Goal: Task Accomplishment & Management: Complete application form

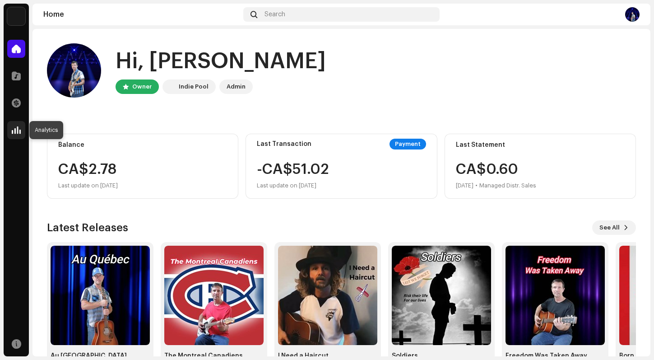
click at [18, 134] on span at bounding box center [16, 129] width 9 height 7
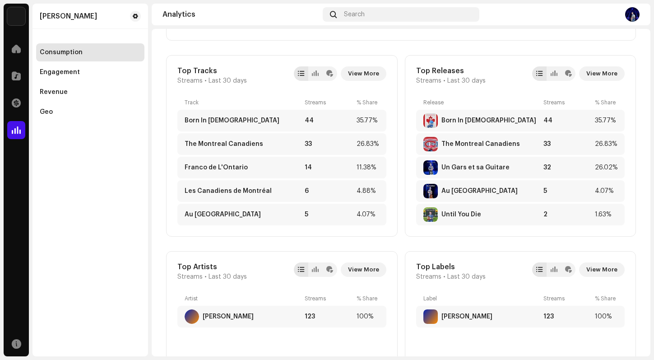
scroll to position [309, 0]
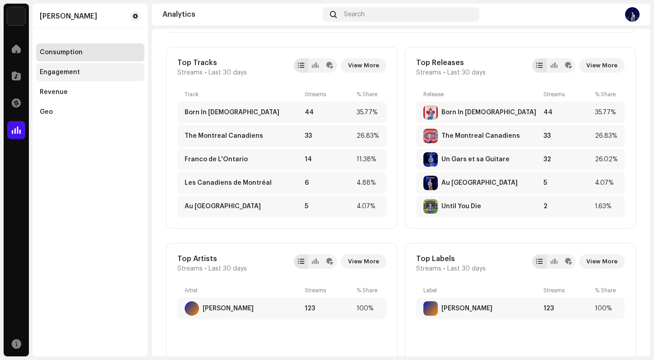
click at [64, 68] on div "Engagement" at bounding box center [90, 72] width 108 height 18
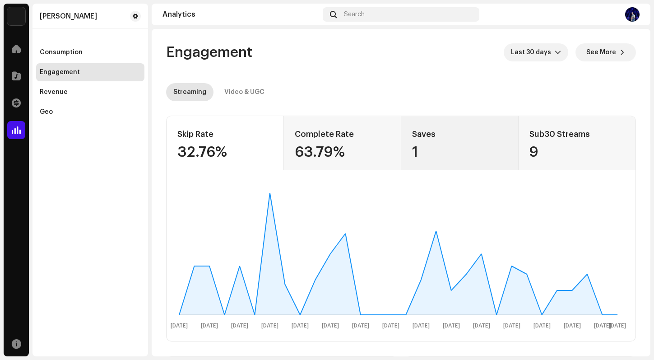
click at [424, 143] on div "Saves 1" at bounding box center [459, 143] width 117 height 54
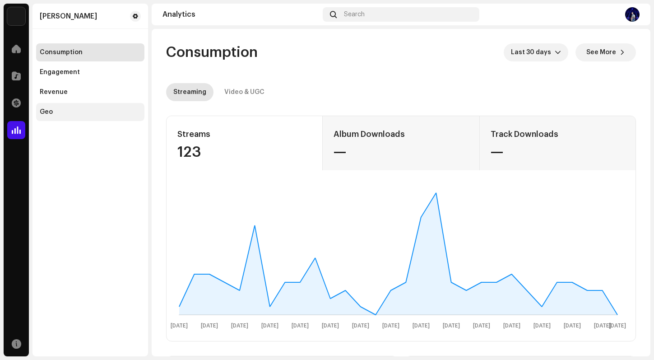
click at [58, 109] on div "Geo" at bounding box center [90, 111] width 101 height 7
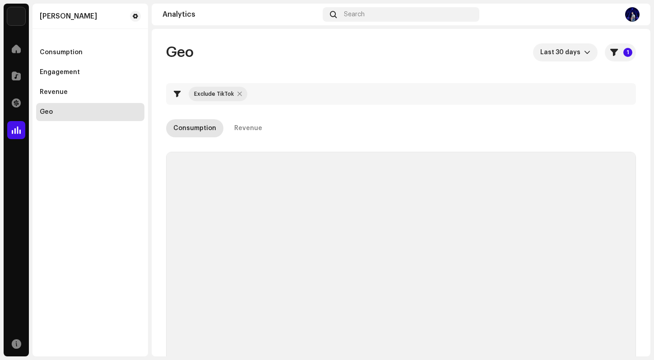
checkbox input "true"
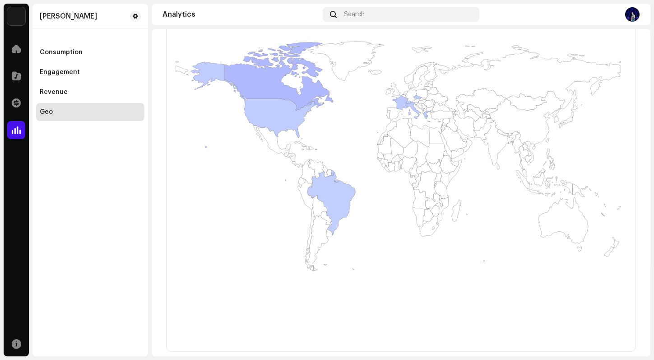
scroll to position [232, 0]
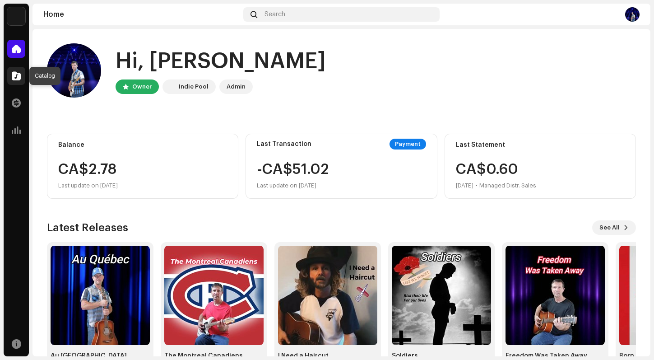
click at [16, 77] on span at bounding box center [16, 75] width 9 height 7
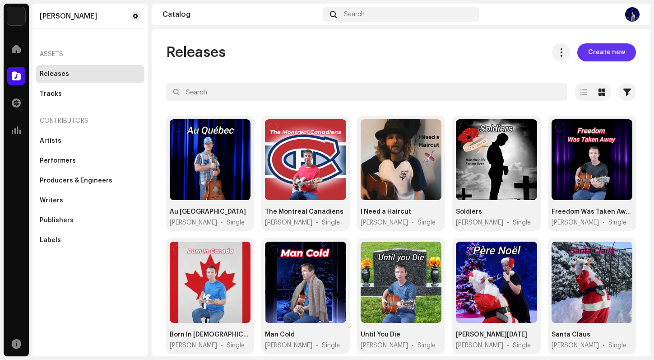
click at [603, 53] on span "Create new" at bounding box center [606, 52] width 37 height 18
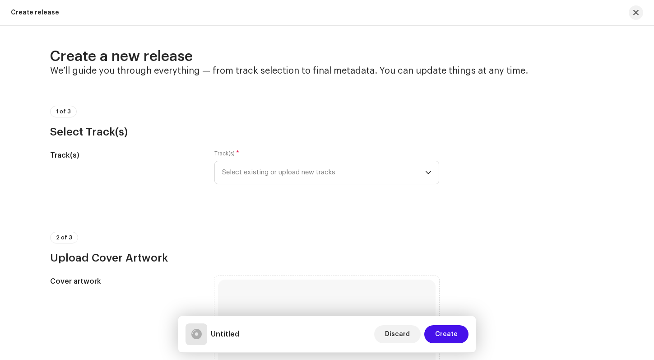
click at [600, 170] on div "Track(s) Track(s) * Select existing or upload new tracks" at bounding box center [327, 172] width 554 height 45
click at [426, 170] on icon "dropdown trigger" at bounding box center [428, 172] width 6 height 6
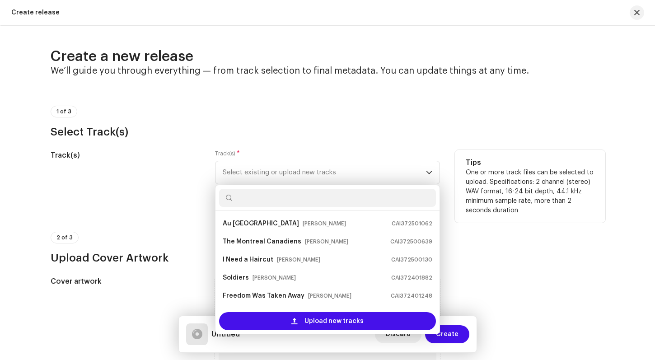
scroll to position [14, 0]
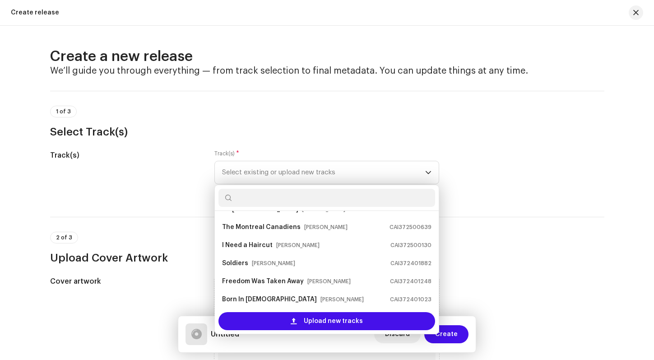
click at [636, 172] on div "Create a new release We’ll guide you through everything — from track selection …" at bounding box center [327, 193] width 654 height 334
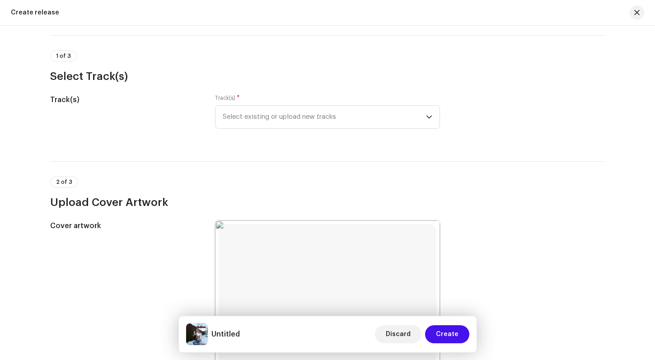
scroll to position [-13, 0]
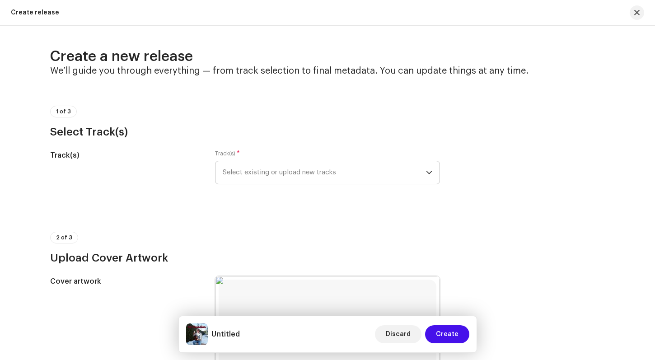
click at [426, 174] on icon "dropdown trigger" at bounding box center [428, 172] width 5 height 3
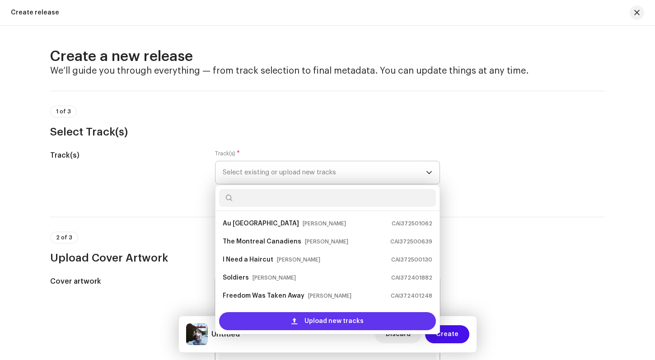
scroll to position [14, 0]
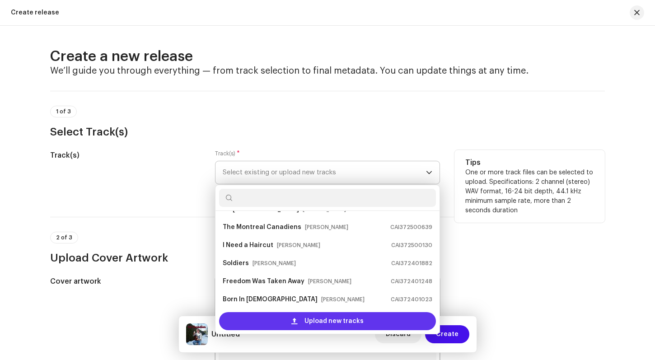
click at [327, 323] on span "Upload new tracks" at bounding box center [333, 321] width 59 height 18
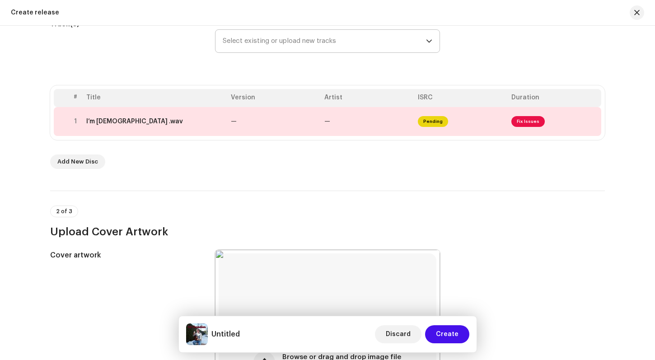
scroll to position [127, 0]
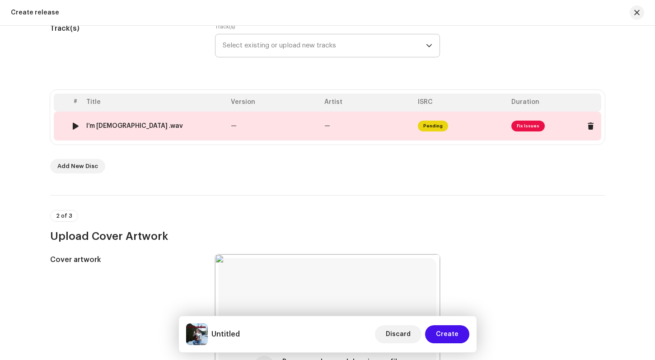
click at [74, 125] on div at bounding box center [75, 125] width 7 height 7
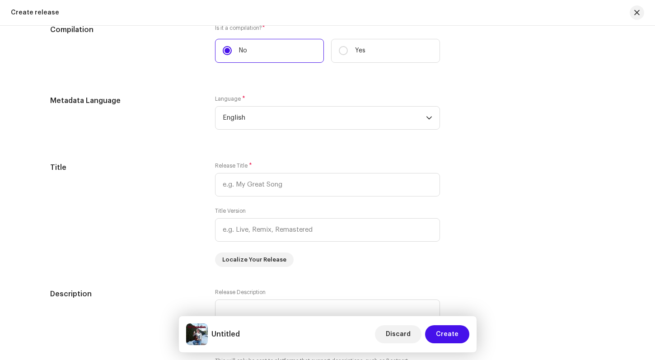
scroll to position [727, 0]
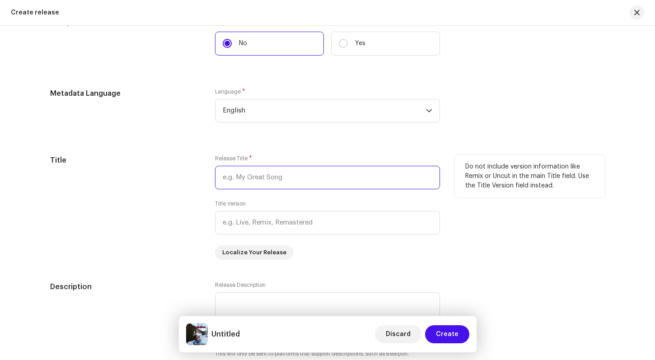
click at [228, 179] on input "text" at bounding box center [327, 177] width 225 height 23
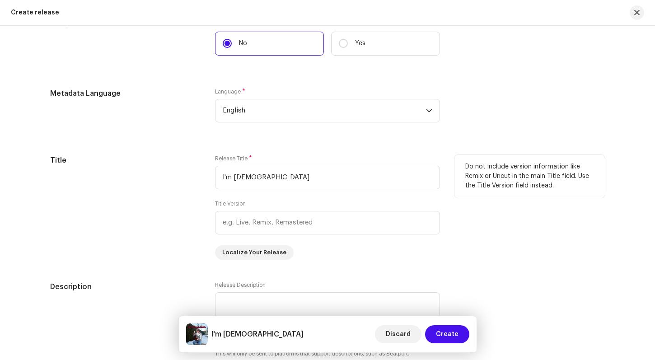
type input "I'm [DEMOGRAPHIC_DATA]"
click at [519, 223] on div "Do not include version information like Remix or Uncut in the main Title field.…" at bounding box center [529, 207] width 150 height 105
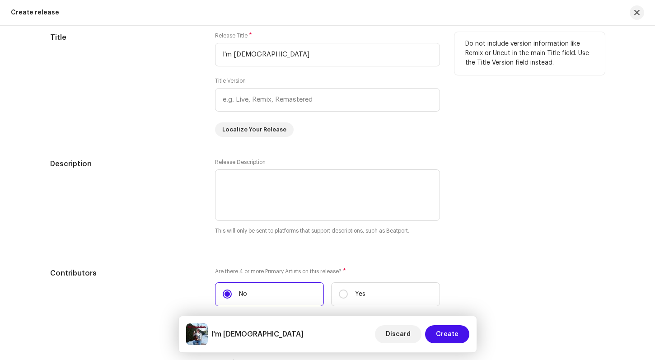
scroll to position [850, 0]
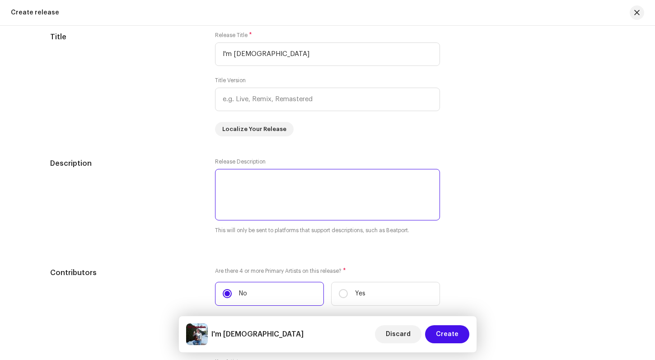
click at [231, 179] on textarea at bounding box center [327, 194] width 225 height 51
click at [305, 178] on textarea at bounding box center [327, 194] width 225 height 51
click at [392, 179] on textarea at bounding box center [327, 194] width 225 height 51
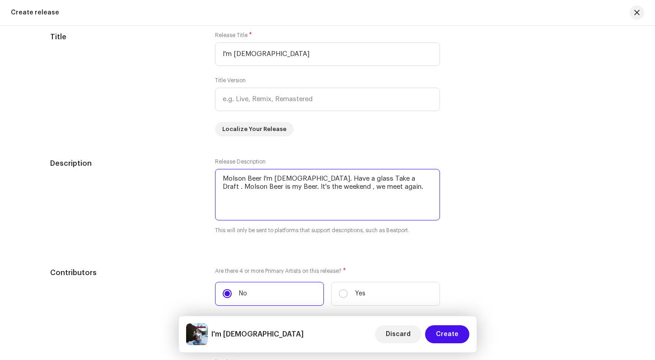
click at [260, 178] on textarea at bounding box center [327, 194] width 225 height 51
click at [409, 177] on textarea at bounding box center [327, 194] width 225 height 51
click at [368, 178] on textarea at bounding box center [327, 194] width 225 height 51
click at [405, 179] on textarea at bounding box center [327, 194] width 225 height 51
click at [391, 178] on textarea at bounding box center [327, 194] width 225 height 51
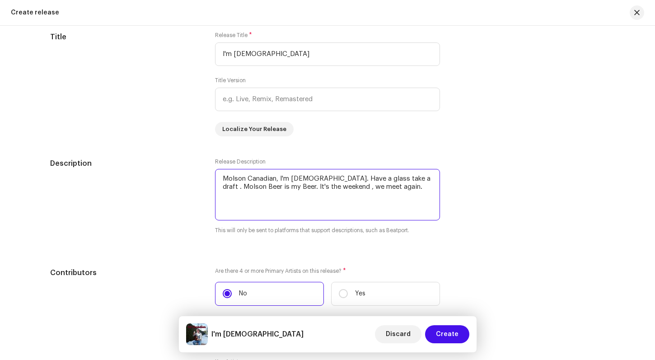
click at [405, 179] on textarea at bounding box center [327, 194] width 225 height 51
click at [380, 186] on textarea at bounding box center [327, 194] width 225 height 51
click at [364, 178] on textarea at bounding box center [327, 194] width 225 height 51
click at [410, 178] on textarea at bounding box center [327, 194] width 225 height 51
click at [404, 186] on textarea at bounding box center [327, 194] width 225 height 51
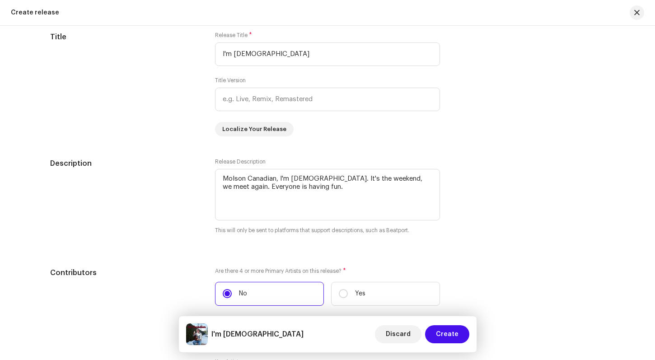
type textarea "Molson Canadian, I'm [DEMOGRAPHIC_DATA]. It's the weekend, we meet again. Every…"
click at [556, 198] on div "Description Release Description This will only be sent to platforms that suppor…" at bounding box center [327, 202] width 554 height 88
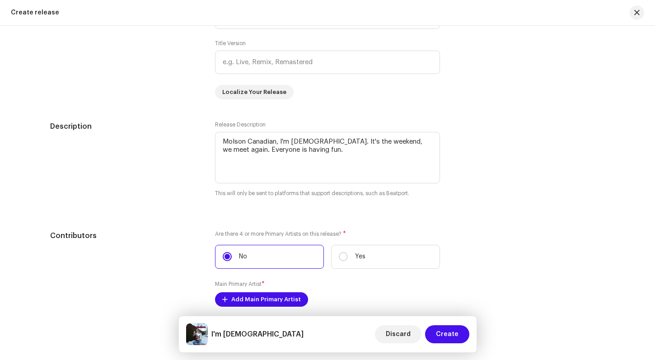
scroll to position [896, 0]
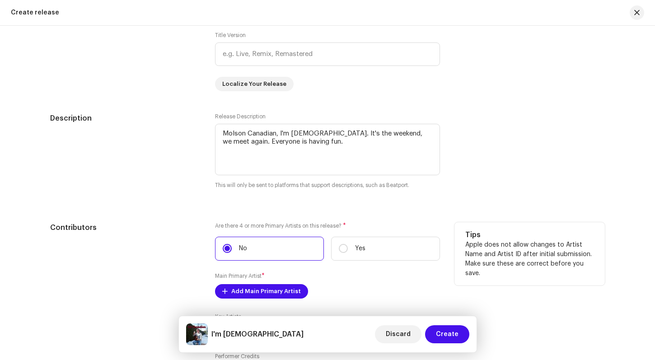
click at [538, 228] on div "Tips Apple does not allow changes to Artist Name and Artist ID after initial su…" at bounding box center [529, 253] width 150 height 63
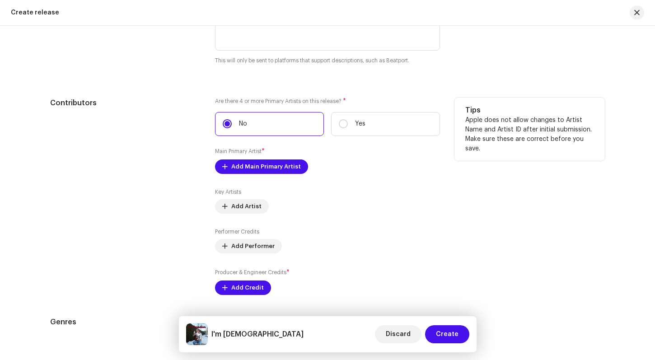
scroll to position [1026, 0]
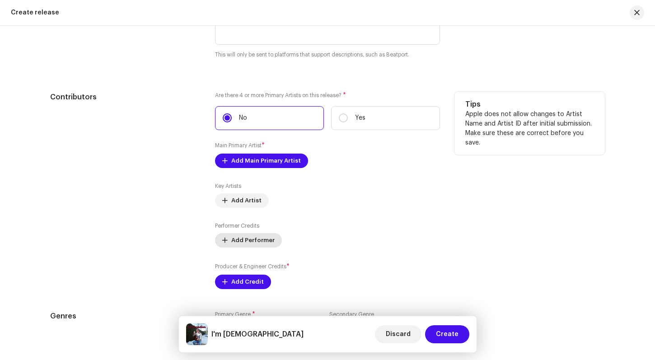
click at [255, 238] on span "Add Performer" at bounding box center [252, 240] width 43 height 18
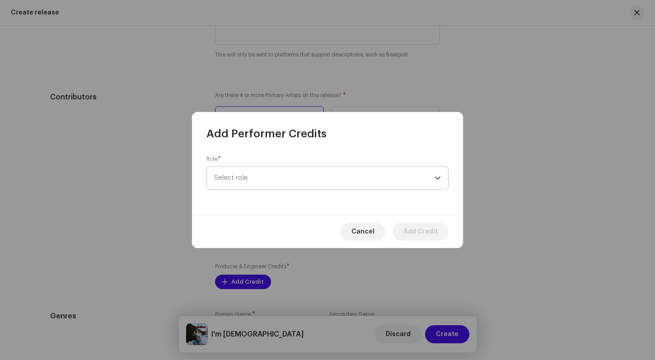
click at [440, 175] on icon "dropdown trigger" at bounding box center [437, 178] width 6 height 6
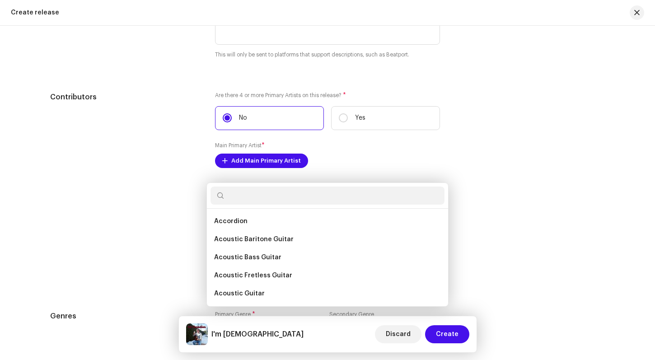
click at [482, 213] on div "Add Performer Credits Role * Select role This field is required. Cancel Add Cre…" at bounding box center [327, 180] width 655 height 360
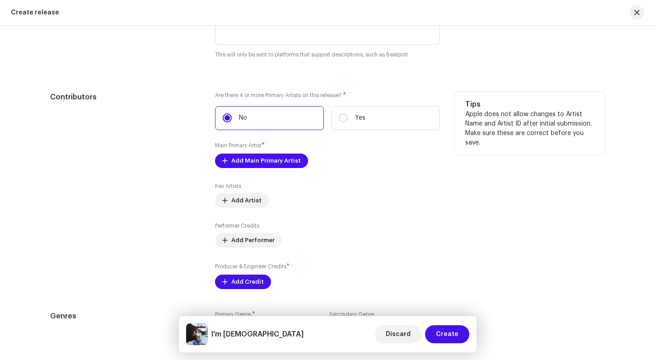
click at [510, 271] on div "Tips Apple does not allow changes to Artist Name and Artist ID after initial su…" at bounding box center [529, 190] width 150 height 197
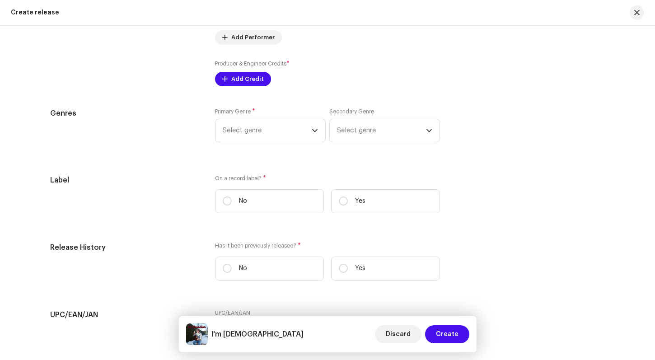
scroll to position [1236, 0]
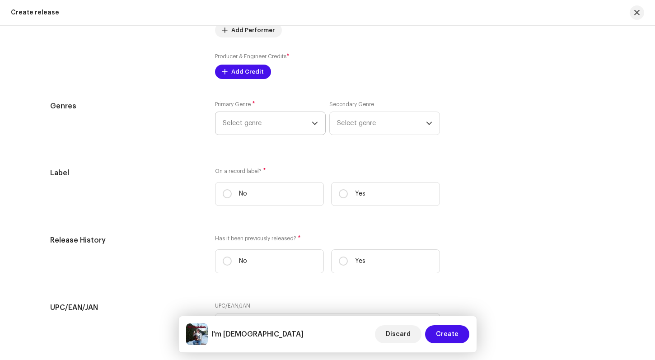
click at [313, 124] on icon "dropdown trigger" at bounding box center [314, 122] width 5 height 3
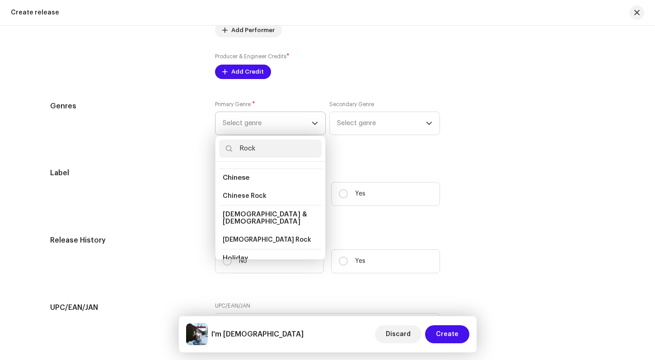
scroll to position [0, 0]
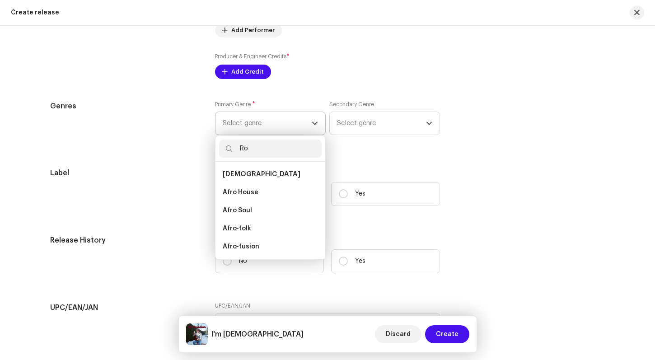
type input "R"
type input "Sing"
click at [260, 225] on span "(Rock) Singer/Songwriter" at bounding box center [262, 228] width 79 height 9
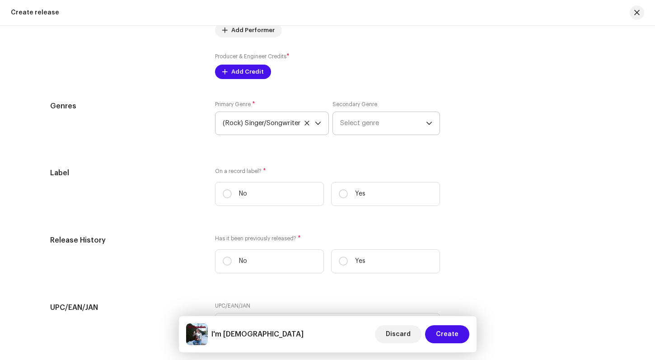
click at [428, 122] on icon "dropdown trigger" at bounding box center [428, 122] width 5 height 3
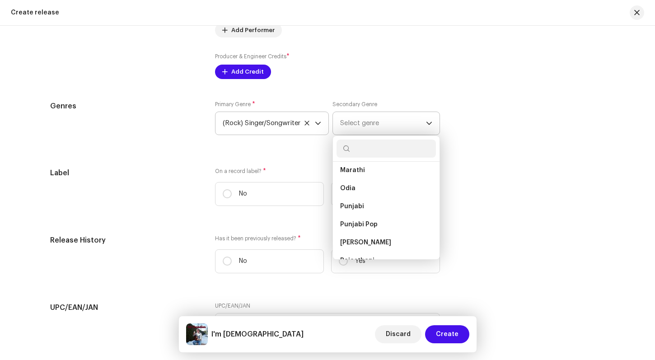
scroll to position [6607, 0]
click at [437, 240] on div "African African African Dancehall African Reggae Afro House Afro Soul Afro-folk…" at bounding box center [386, 211] width 107 height 98
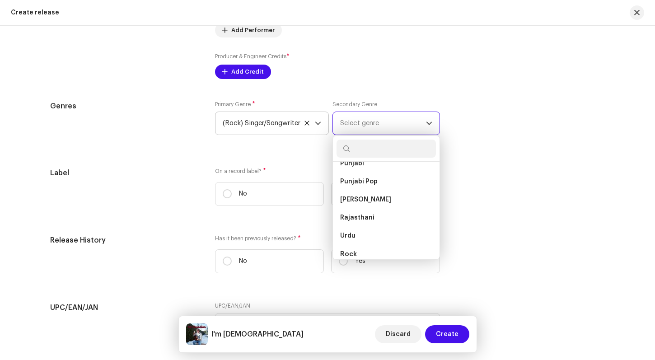
click at [352, 251] on span "Rock" at bounding box center [348, 254] width 17 height 7
click at [357, 248] on li "Rock" at bounding box center [385, 254] width 99 height 19
click at [429, 121] on icon "dropdown trigger" at bounding box center [429, 123] width 6 height 6
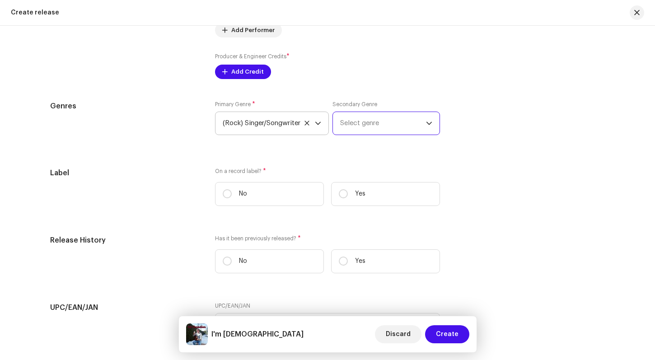
click at [348, 121] on span "Select genre" at bounding box center [383, 123] width 86 height 23
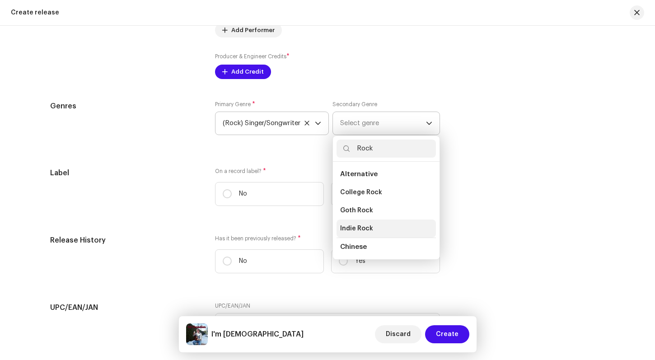
type input "Rock"
click at [390, 230] on li "Indie Rock" at bounding box center [385, 228] width 99 height 18
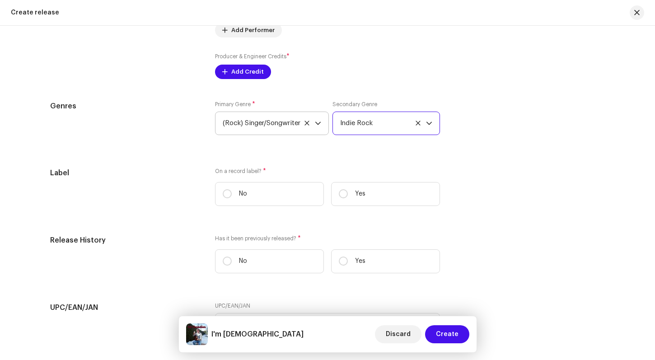
click at [502, 126] on div "Genres Primary Genre * (Rock) Singer/Songwriter Secondary Genre Indie Rock" at bounding box center [327, 123] width 554 height 45
click at [429, 119] on div "dropdown trigger" at bounding box center [429, 123] width 6 height 23
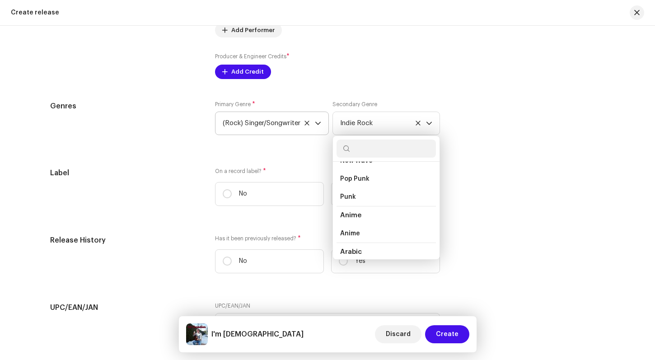
scroll to position [1236, 0]
drag, startPoint x: 437, startPoint y: 177, endPoint x: 430, endPoint y: 185, distance: 10.5
click at [430, 185] on div "African African African Dancehall African Reggae Afro House Afro Soul Afro-folk…" at bounding box center [385, 197] width 107 height 124
click at [507, 125] on div "Genres Primary Genre * (Rock) Singer/Songwriter Secondary Genre Indie Rock Afri…" at bounding box center [327, 123] width 554 height 45
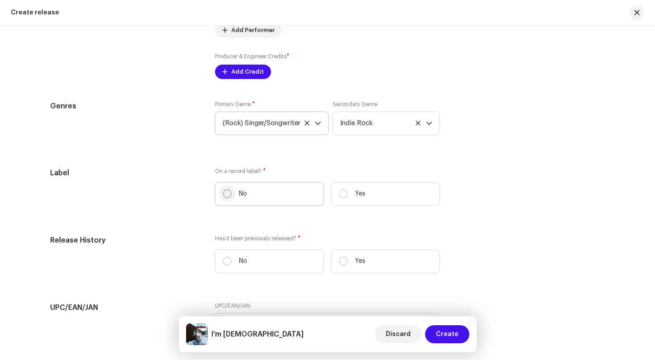
click at [226, 194] on input "No" at bounding box center [227, 193] width 9 height 9
radio input "true"
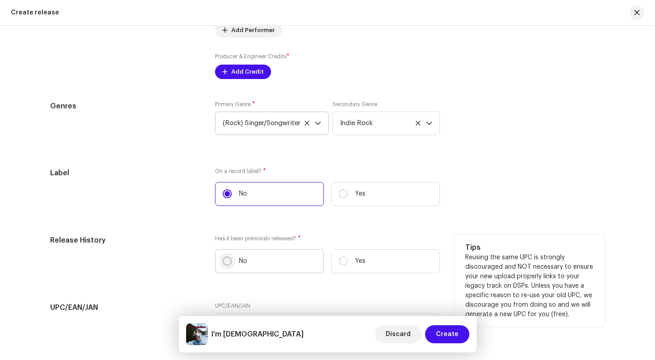
click at [225, 260] on input "No" at bounding box center [227, 260] width 9 height 9
radio input "true"
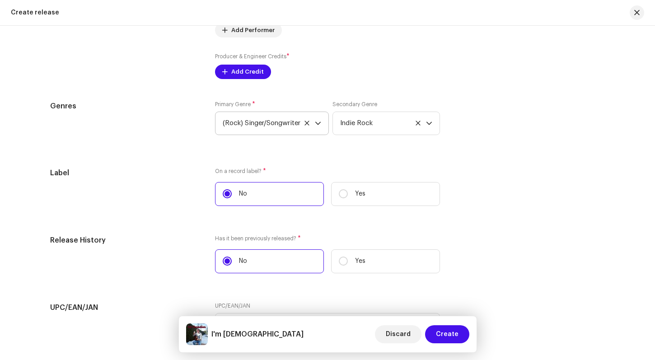
click at [529, 207] on div "Label On a record label? * No Yes" at bounding box center [327, 190] width 554 height 46
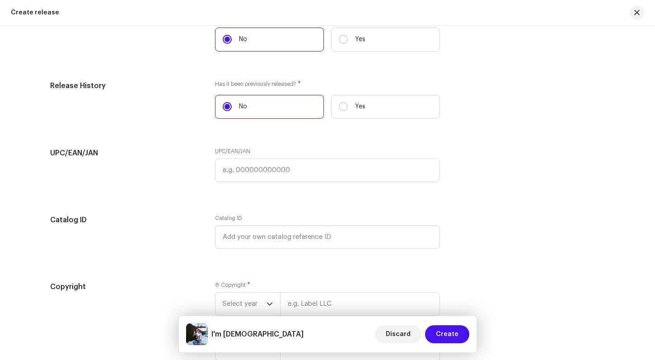
scroll to position [1404, 0]
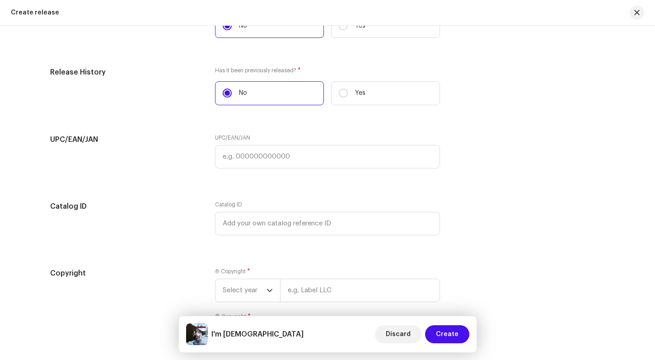
click at [501, 154] on div "UPC/EAN/JAN UPC/EAN/JAN" at bounding box center [327, 156] width 554 height 45
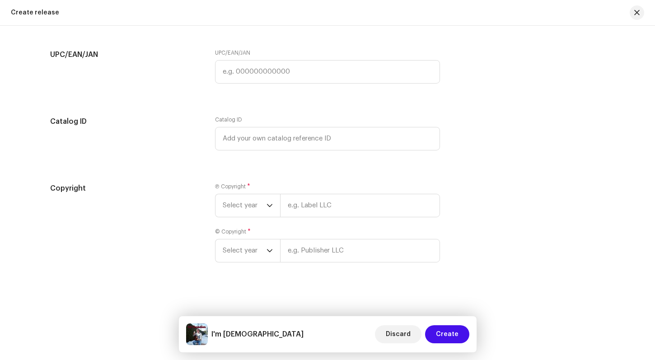
scroll to position [1488, 0]
click at [268, 204] on icon "dropdown trigger" at bounding box center [269, 206] width 6 height 6
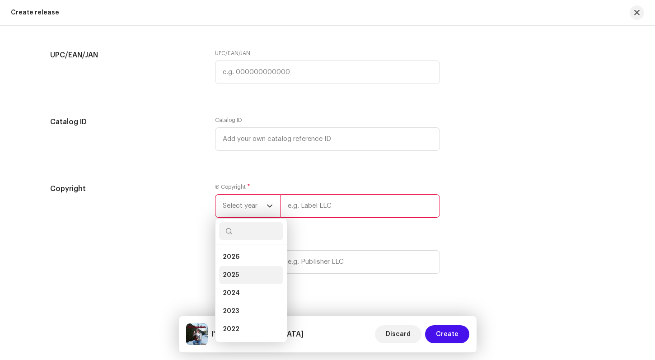
click at [238, 275] on li "2025" at bounding box center [251, 275] width 64 height 18
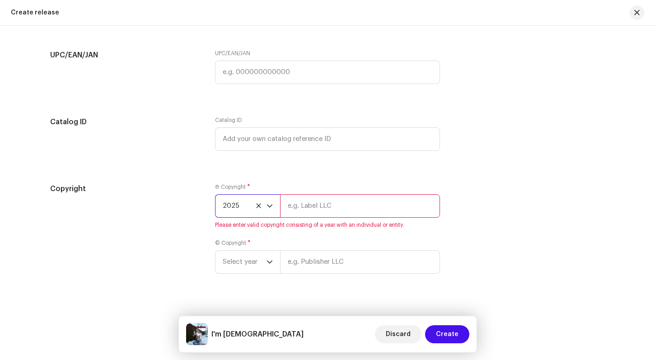
click at [293, 206] on input "text" at bounding box center [360, 205] width 160 height 23
type input "[PERSON_NAME]"
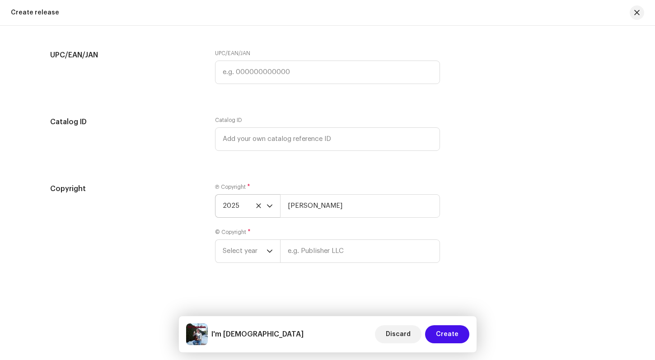
click at [547, 221] on div "Copyright Ⓟ Copyright * 2025 [PERSON_NAME] © Copyright * Select year" at bounding box center [327, 228] width 554 height 90
click at [268, 249] on icon "dropdown trigger" at bounding box center [269, 251] width 6 height 6
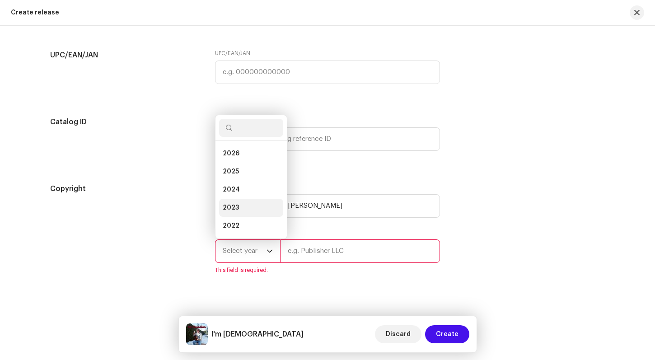
scroll to position [14, 0]
click at [242, 152] on li "2025" at bounding box center [251, 157] width 64 height 18
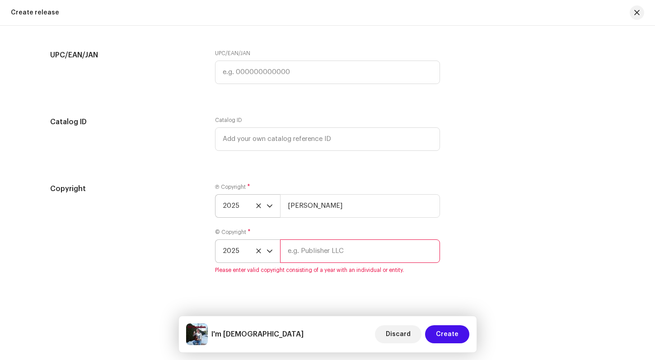
click at [292, 257] on input "text" at bounding box center [360, 250] width 160 height 23
type input "[PERSON_NAME]"
click at [529, 234] on div "Copyright Ⓟ Copyright * 2025 [PERSON_NAME] © Copyright * 2025 [PERSON_NAME] Ple…" at bounding box center [327, 233] width 554 height 101
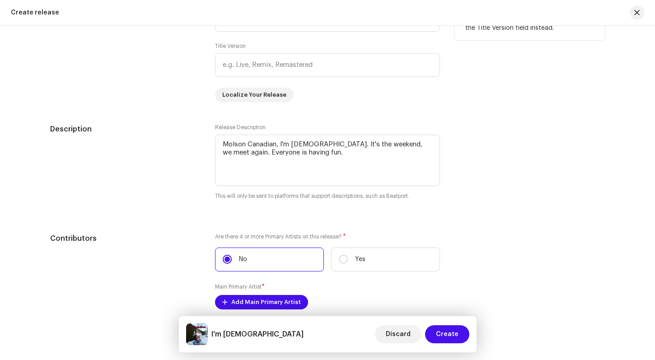
scroll to position [892, 0]
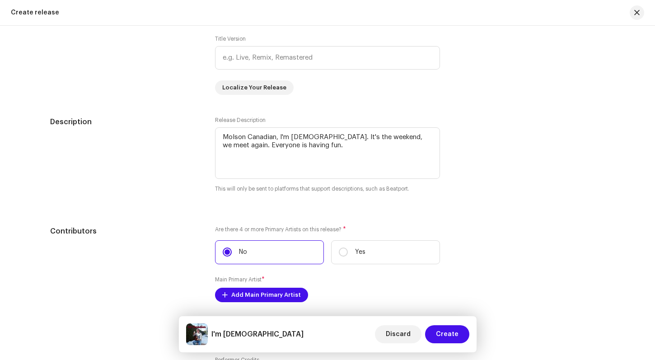
click at [493, 144] on div "Description Release Description This will only be sent to platforms that suppor…" at bounding box center [327, 160] width 554 height 88
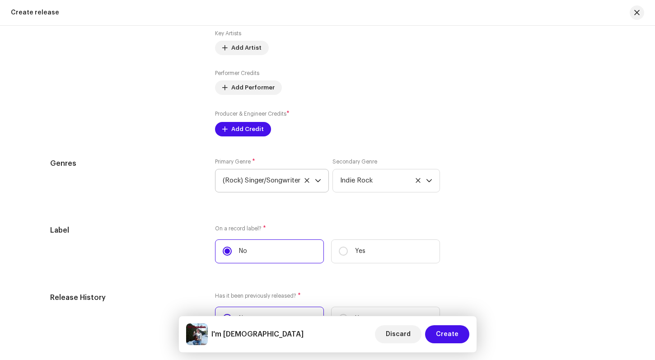
scroll to position [1181, 0]
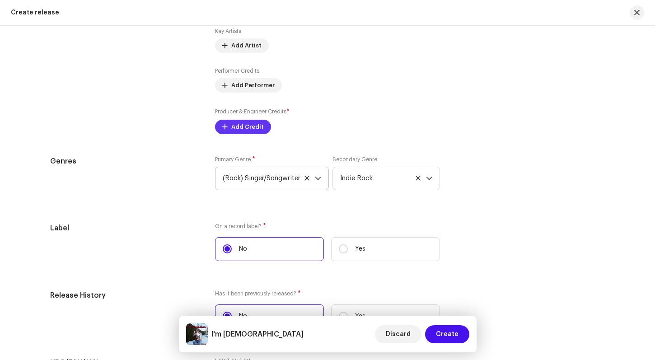
click at [237, 128] on span "Add Credit" at bounding box center [247, 127] width 33 height 18
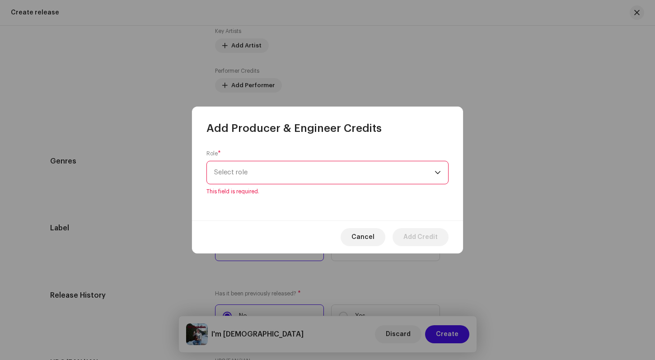
click at [438, 176] on div "dropdown trigger" at bounding box center [437, 172] width 6 height 23
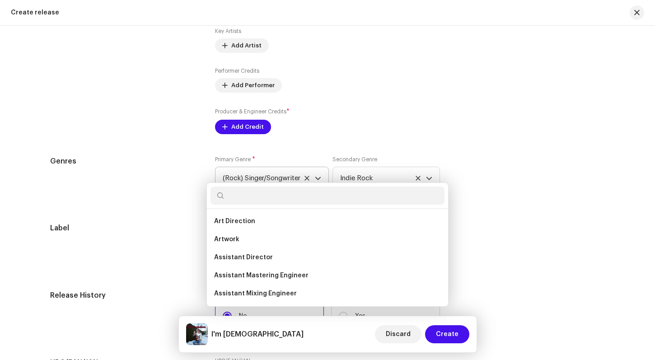
click at [528, 178] on div "Add Producer & Engineer Credits Role * Select role This field is required. Canc…" at bounding box center [327, 180] width 655 height 360
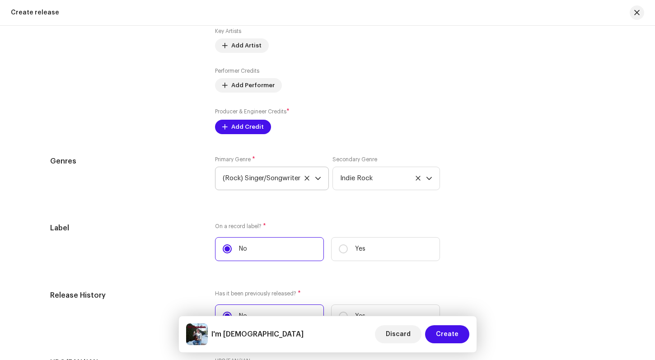
click at [528, 178] on div "Genres Primary Genre * (Rock) Singer/Songwriter Secondary Genre Indie Rock" at bounding box center [327, 178] width 554 height 45
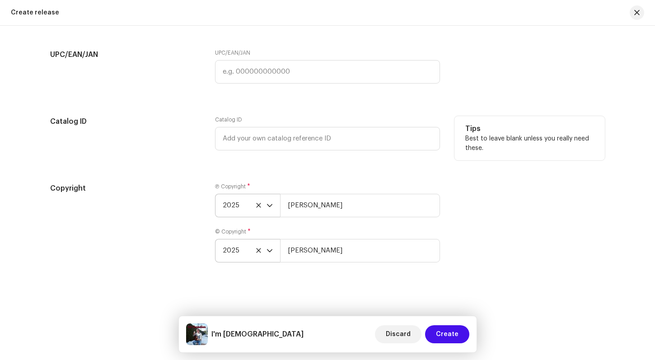
scroll to position [1488, 0]
click at [451, 334] on span "Create" at bounding box center [447, 334] width 23 height 18
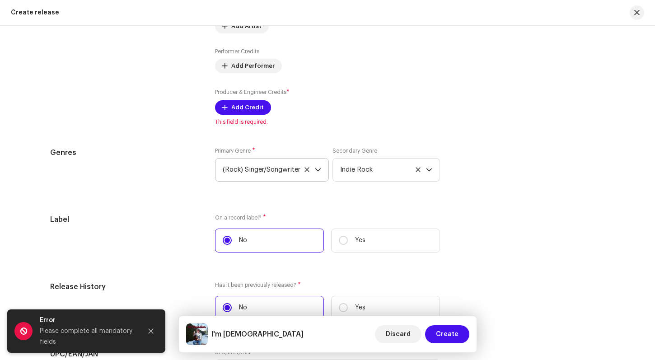
scroll to position [1221, 0]
click at [248, 108] on span "Add Credit" at bounding box center [247, 109] width 33 height 18
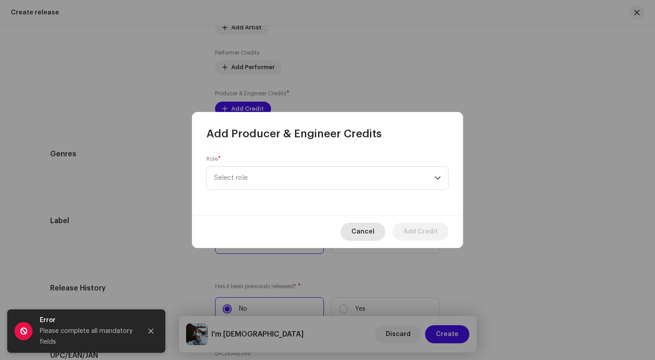
click at [364, 233] on span "Cancel" at bounding box center [362, 232] width 23 height 18
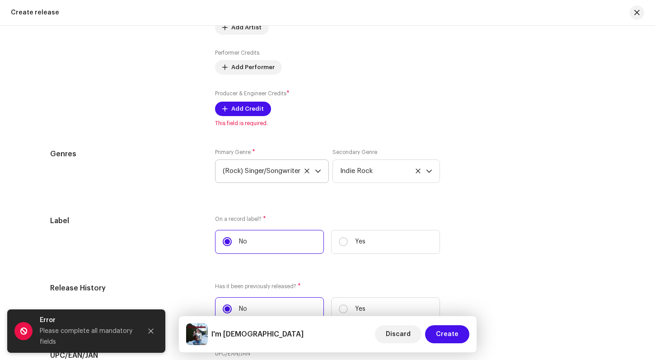
click at [519, 96] on div "Tips Apple does not allow changes to Artist Name and Artist ID after initial su…" at bounding box center [529, 17] width 150 height 219
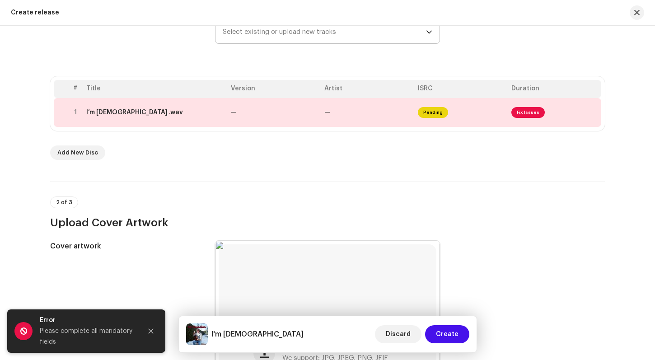
scroll to position [139, 0]
click at [525, 111] on span "Fix Issues" at bounding box center [527, 113] width 33 height 11
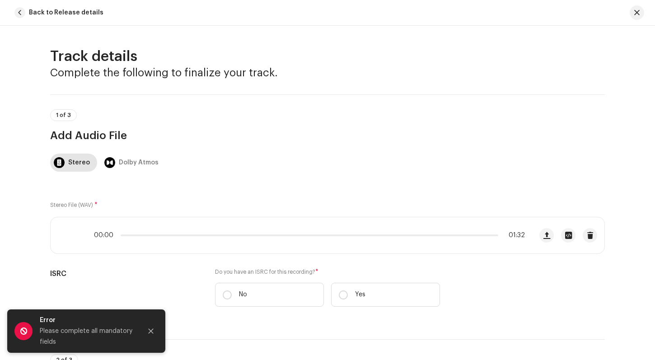
click at [601, 167] on div "Stereo Dolby Atmos" at bounding box center [327, 162] width 554 height 18
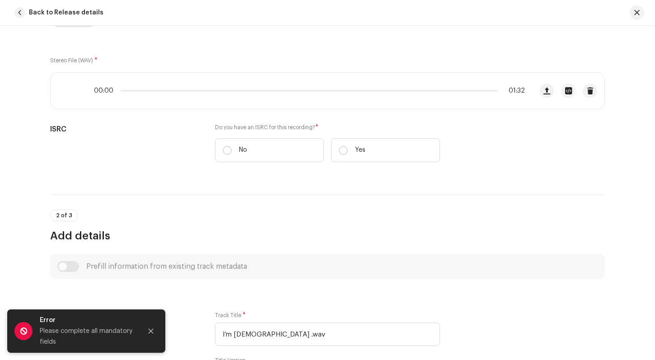
scroll to position [148, 0]
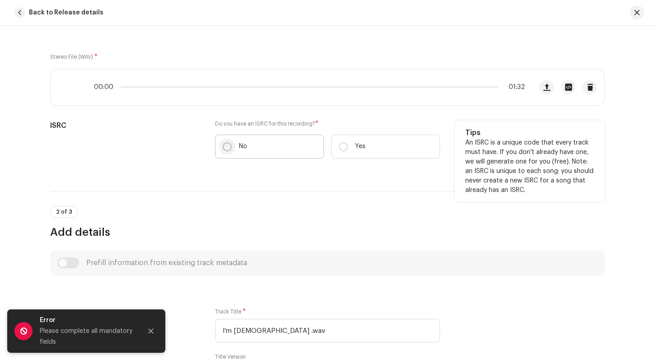
click at [226, 149] on input "No" at bounding box center [227, 146] width 9 height 9
radio input "true"
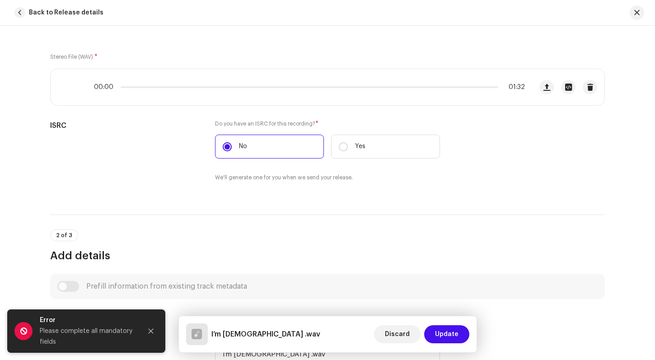
click at [600, 245] on div "2 of 3 Add details" at bounding box center [327, 245] width 554 height 33
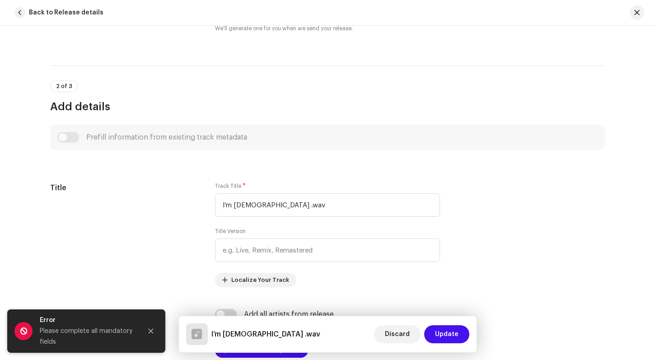
scroll to position [326, 0]
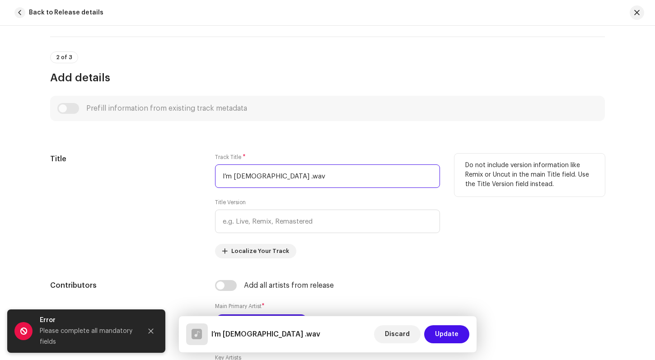
click at [279, 177] on input "I’m [DEMOGRAPHIC_DATA] .wav" at bounding box center [327, 175] width 225 height 23
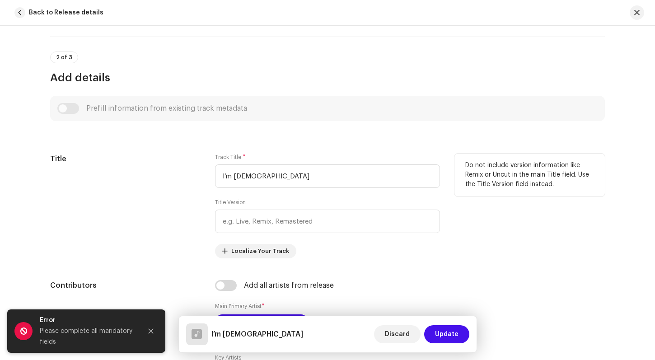
type input "I’m [DEMOGRAPHIC_DATA]"
click at [457, 217] on div "Do not include version information like Remix or Uncut in the main Title field.…" at bounding box center [529, 205] width 150 height 105
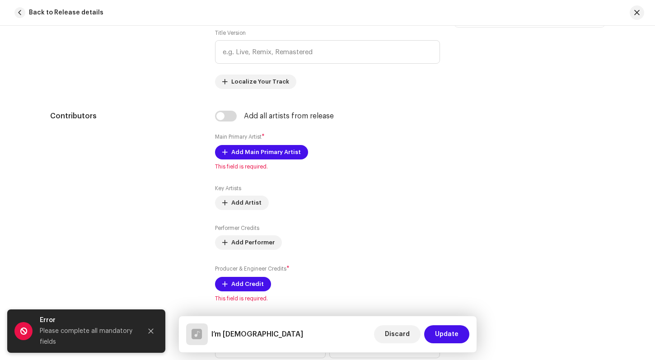
scroll to position [497, 0]
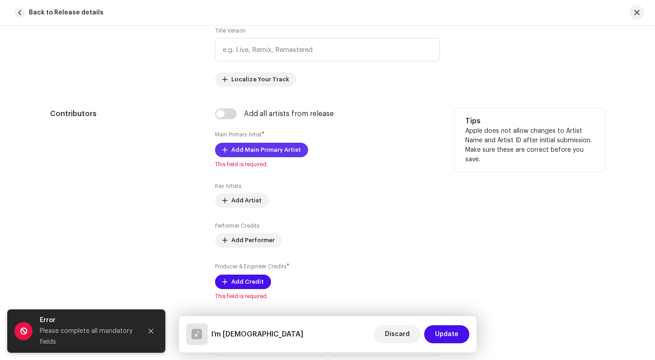
click at [255, 148] on span "Add Main Primary Artist" at bounding box center [266, 150] width 70 height 18
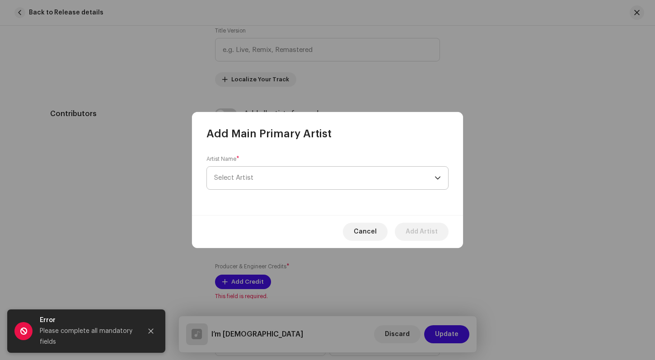
click at [231, 175] on span "Select Artist" at bounding box center [233, 177] width 39 height 7
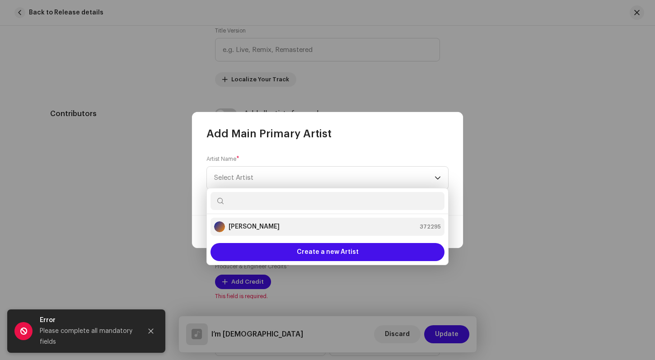
click at [242, 223] on strong "[PERSON_NAME]" at bounding box center [253, 226] width 51 height 9
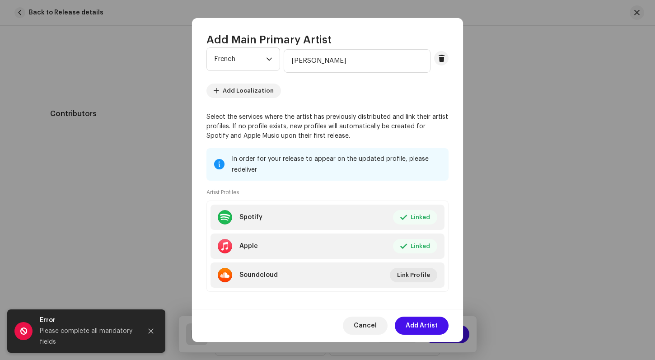
scroll to position [70, 0]
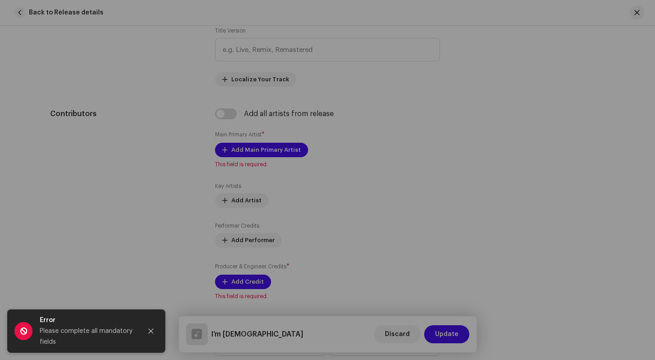
click at [513, 175] on div "Add Main Primary Artist Artist Name * [PERSON_NAME] 372295 Language * French Lo…" at bounding box center [327, 180] width 655 height 360
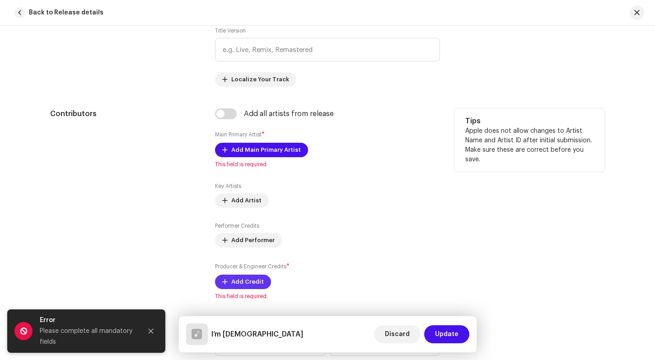
click at [237, 281] on span "Add Credit" at bounding box center [247, 282] width 33 height 18
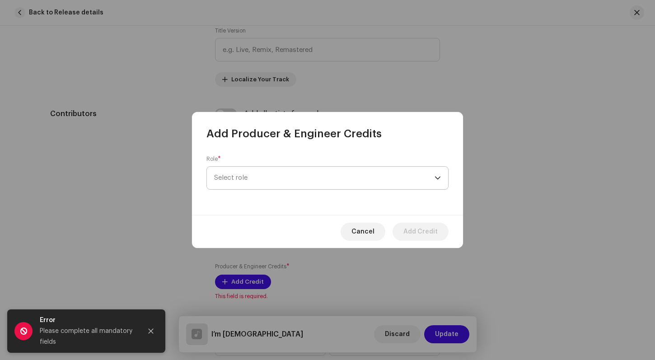
click at [439, 176] on div "dropdown trigger" at bounding box center [437, 178] width 6 height 23
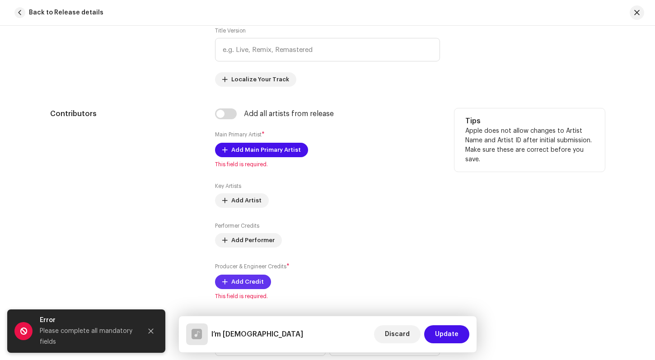
click at [223, 282] on span at bounding box center [224, 281] width 5 height 7
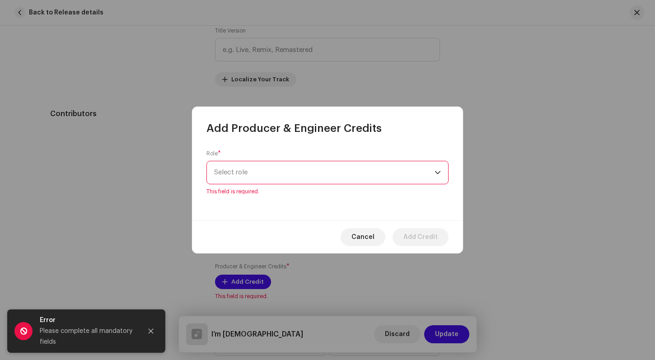
click at [439, 177] on div "dropdown trigger" at bounding box center [437, 172] width 6 height 23
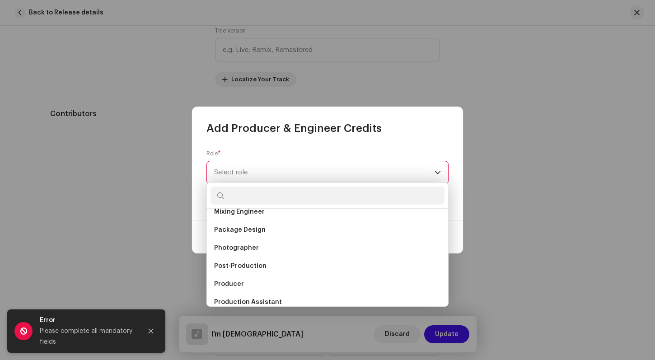
scroll to position [293, 0]
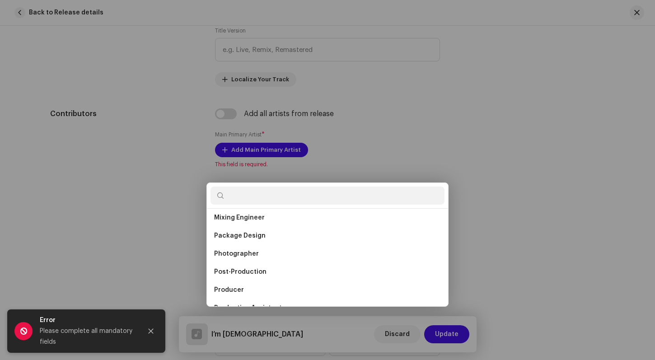
click at [467, 176] on div "Add Producer & Engineer Credits Role * Select role This field is required. Canc…" at bounding box center [327, 180] width 655 height 360
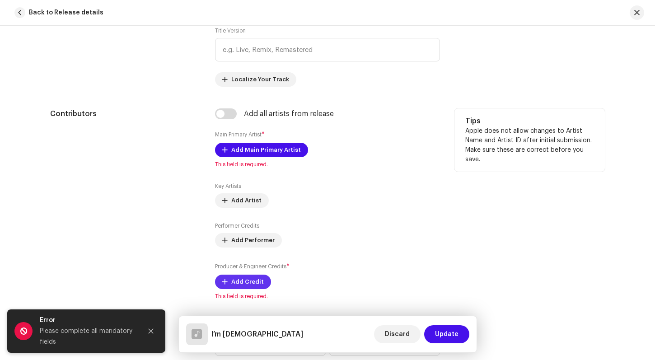
click at [257, 281] on span "Add Credit" at bounding box center [247, 282] width 33 height 18
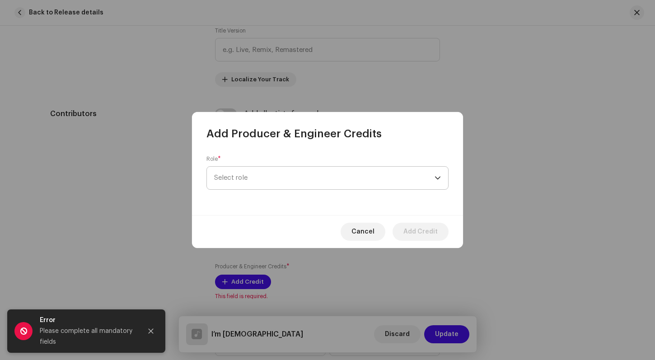
click at [231, 176] on span "Select role" at bounding box center [324, 178] width 220 height 23
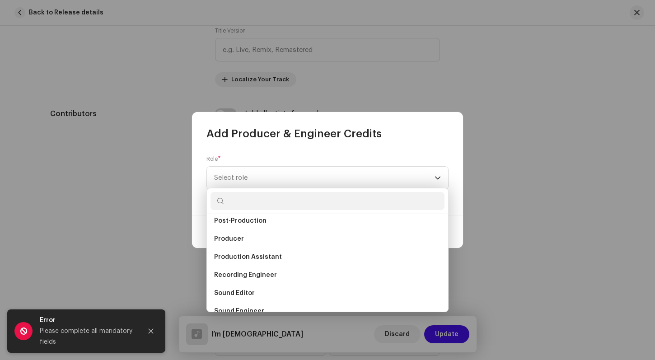
scroll to position [381, 0]
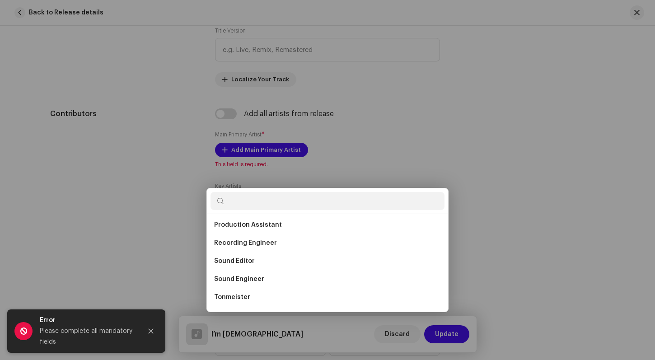
click at [514, 161] on div "Add Producer & Engineer Credits Role * Select role Cancel Add Credit" at bounding box center [327, 180] width 655 height 360
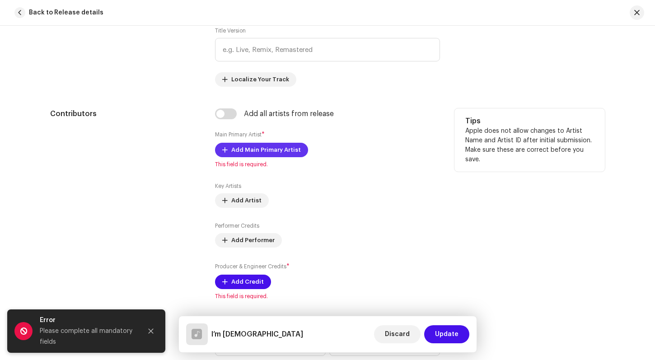
click at [280, 146] on span "Add Main Primary Artist" at bounding box center [266, 150] width 70 height 18
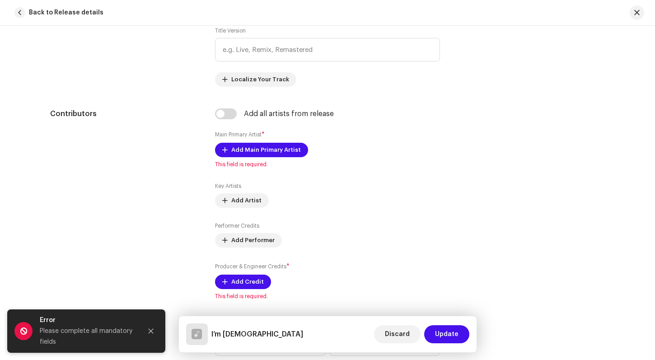
click at [485, 159] on div "Add Main Primary Artist Artist Name * [PERSON_NAME] Cancel Add Artist" at bounding box center [327, 180] width 655 height 360
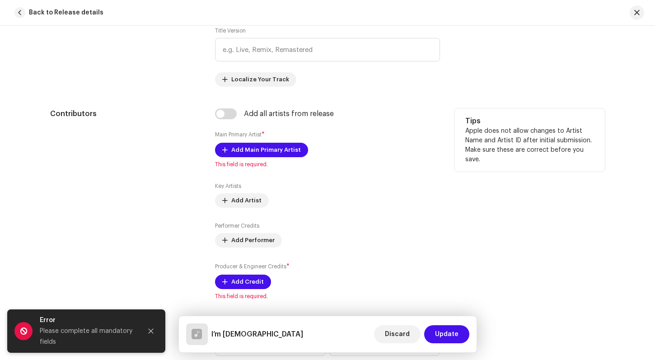
click at [422, 210] on div "Key Artists Add Artist Performer Credits Add Performer Producer & Engineer Cred…" at bounding box center [327, 235] width 225 height 107
click at [286, 151] on span "Add Main Primary Artist" at bounding box center [266, 150] width 70 height 18
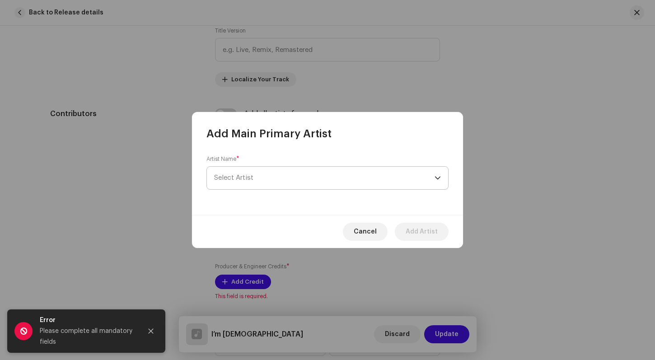
click at [438, 178] on div "dropdown trigger" at bounding box center [437, 178] width 6 height 23
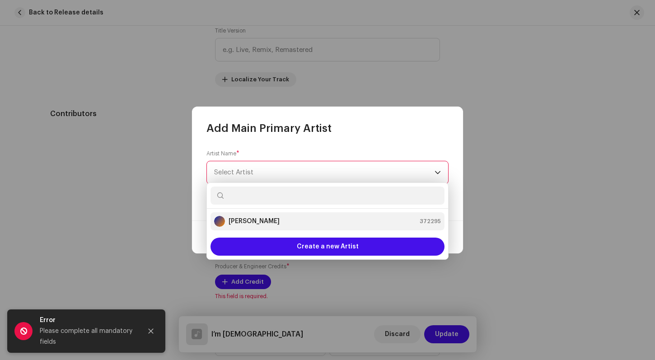
click at [243, 219] on strong "[PERSON_NAME]" at bounding box center [253, 221] width 51 height 9
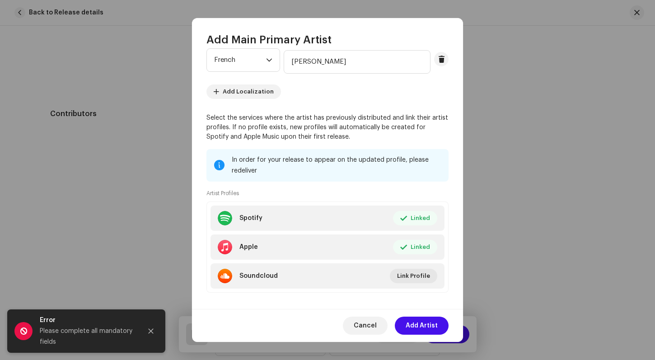
scroll to position [78, 0]
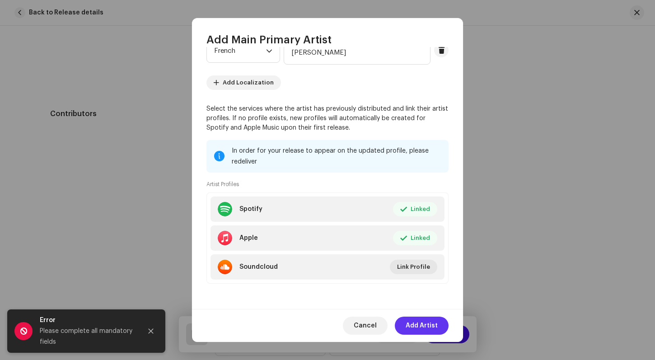
click at [425, 323] on span "Add Artist" at bounding box center [421, 325] width 32 height 18
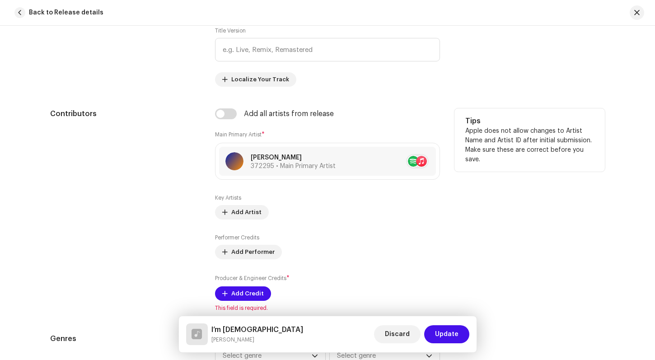
click at [519, 250] on div "Tips Apple does not allow changes to Artist Name and Artist ID after initial su…" at bounding box center [529, 209] width 150 height 203
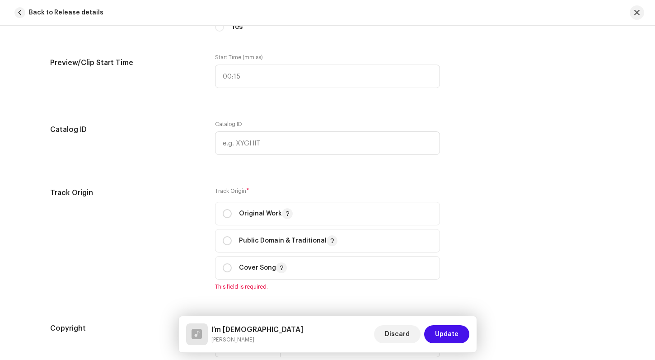
scroll to position [910, 0]
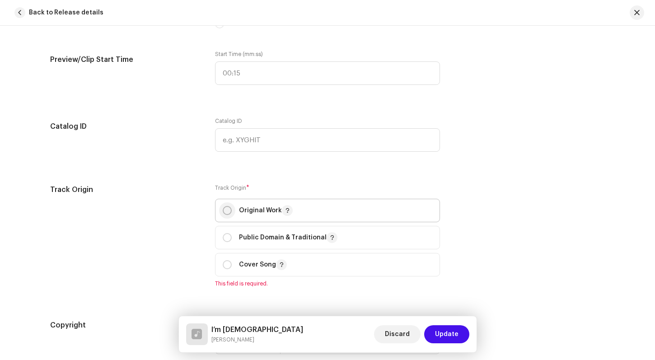
click at [223, 210] on input "radio" at bounding box center [227, 210] width 9 height 9
radio input "true"
click at [546, 226] on div "Track Origin Track Origin * Original Work Public Domain & Traditional Cover Song" at bounding box center [327, 235] width 554 height 103
click at [501, 202] on div "Track Origin Track Origin * Original Work Public Domain & Traditional Cover Song" at bounding box center [327, 235] width 554 height 103
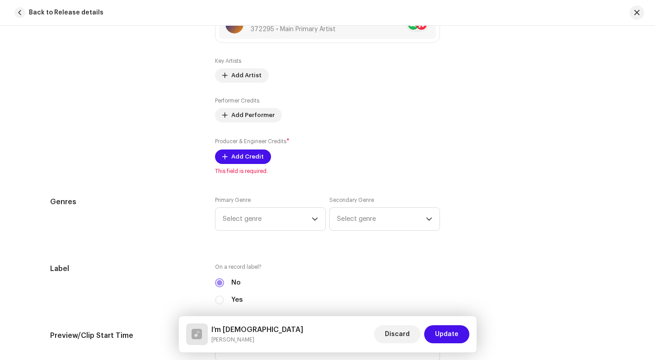
scroll to position [634, 0]
click at [239, 158] on span "Add Credit" at bounding box center [247, 157] width 33 height 18
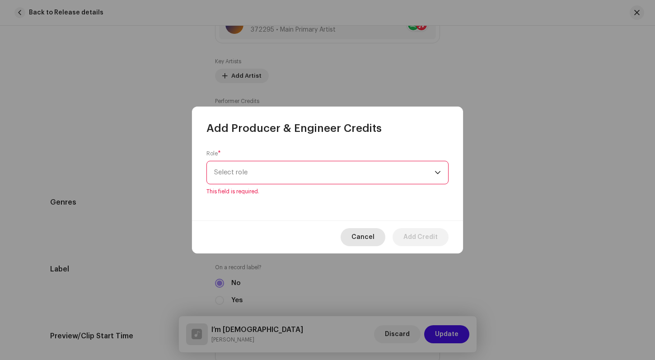
click at [362, 228] on span "Cancel" at bounding box center [362, 237] width 23 height 18
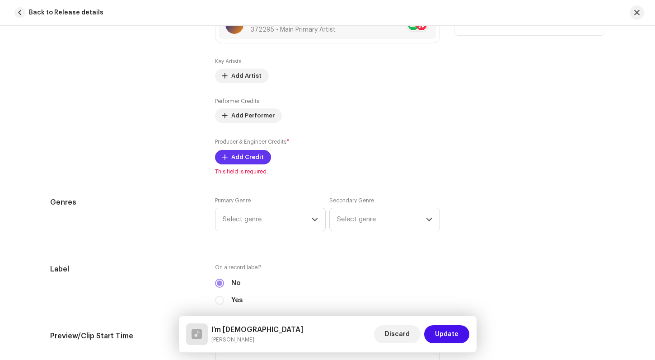
click at [254, 156] on span "Add Credit" at bounding box center [247, 157] width 33 height 18
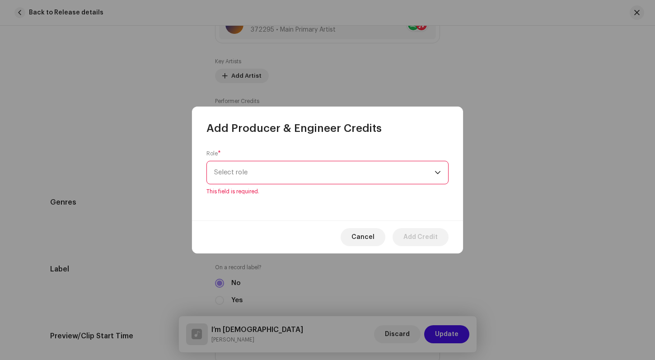
click at [437, 179] on div "dropdown trigger" at bounding box center [437, 172] width 6 height 23
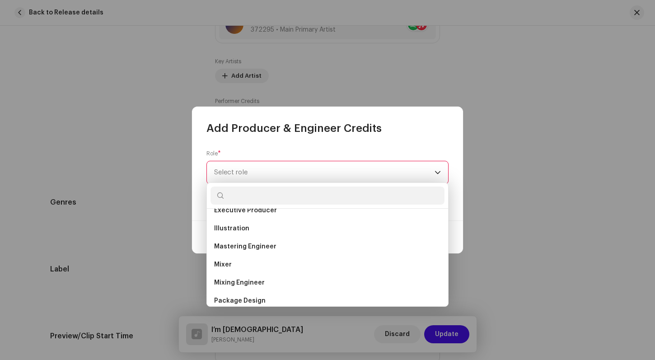
scroll to position [234, 0]
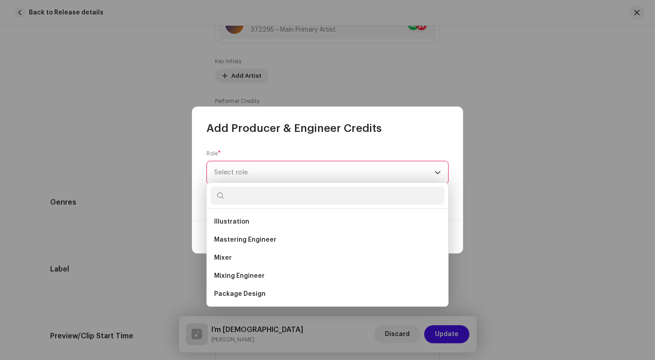
drag, startPoint x: 448, startPoint y: 269, endPoint x: 447, endPoint y: 279, distance: 10.0
click at [447, 279] on div "Art Direction Artwork Assistant Director Assistant Mastering Engineer Assistant…" at bounding box center [327, 244] width 242 height 124
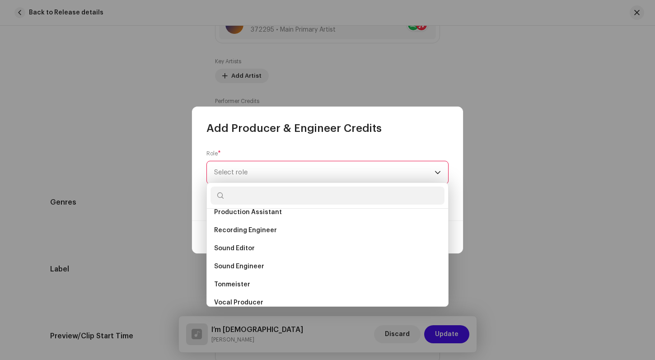
scroll to position [397, 0]
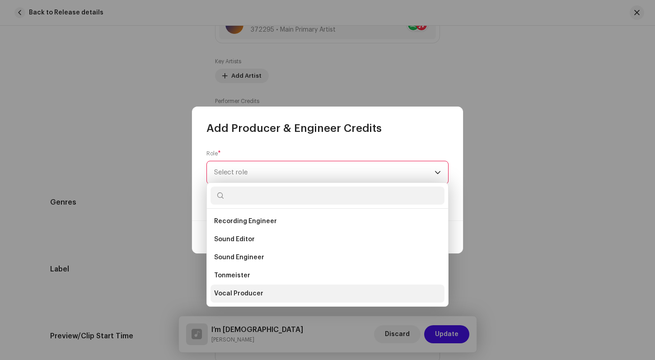
click at [249, 295] on span "Vocal Producer" at bounding box center [238, 293] width 49 height 9
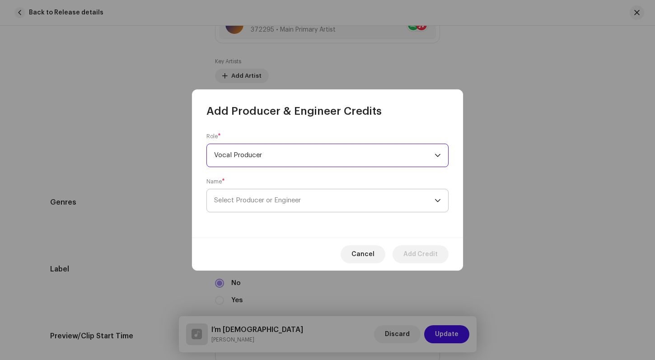
click at [436, 201] on icon "dropdown trigger" at bounding box center [437, 200] width 6 height 6
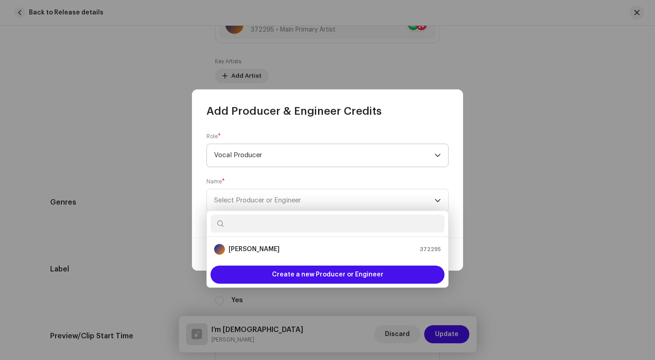
click at [435, 151] on div "dropdown trigger" at bounding box center [437, 155] width 6 height 23
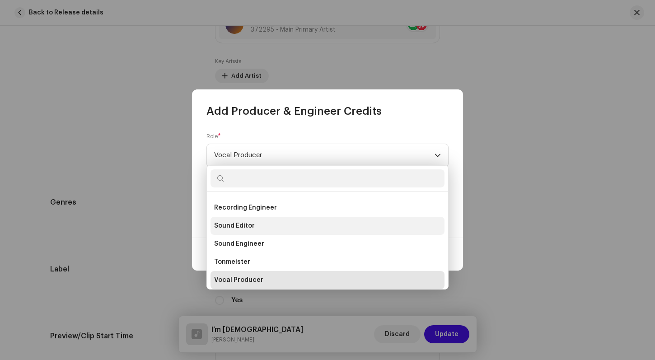
scroll to position [383, 0]
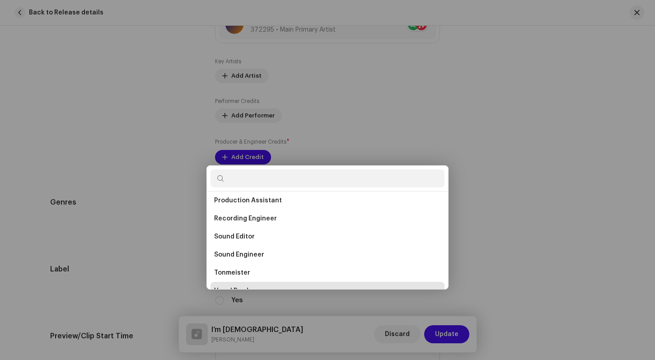
click at [496, 139] on div "Add Producer & Engineer Credits Role * Vocal Producer Name * Select Producer or…" at bounding box center [327, 180] width 655 height 360
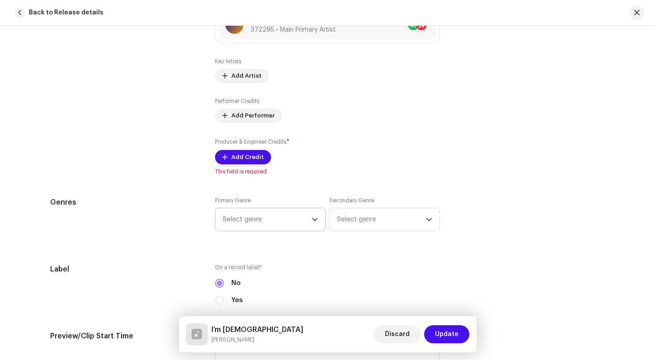
click at [312, 220] on icon "dropdown trigger" at bounding box center [314, 219] width 5 height 3
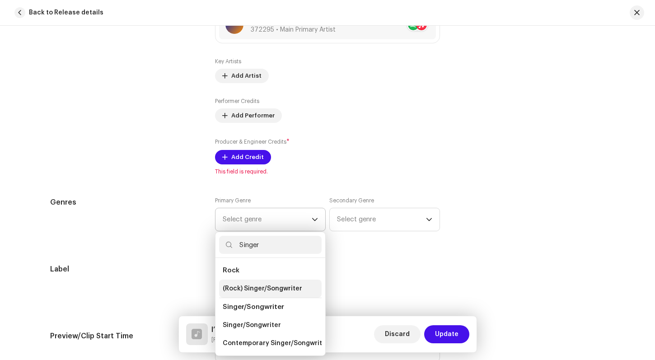
type input "Singer"
click at [260, 284] on span "(Rock) Singer/Songwriter" at bounding box center [262, 288] width 79 height 9
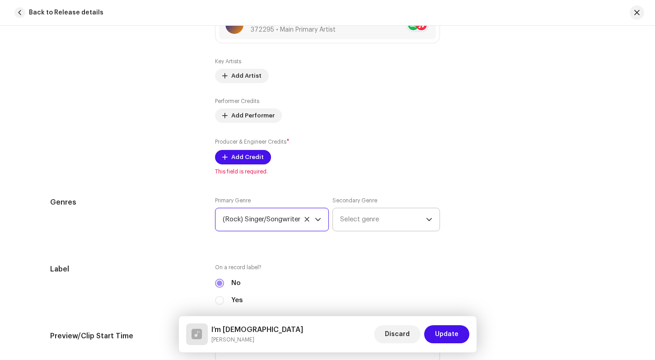
click at [426, 218] on icon "dropdown trigger" at bounding box center [428, 219] width 5 height 3
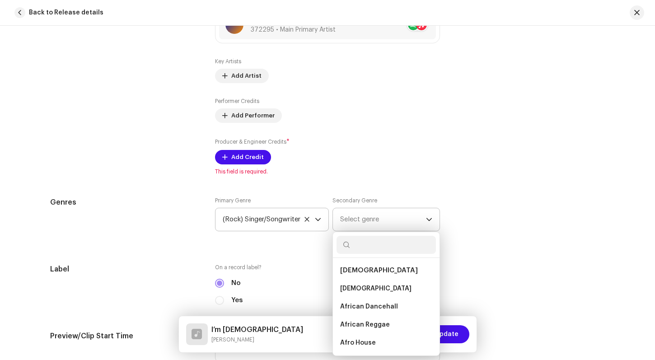
click at [349, 219] on span "Select genre" at bounding box center [383, 219] width 86 height 23
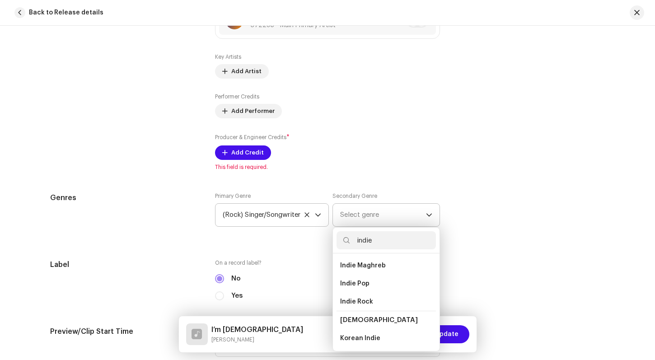
scroll to position [55, 0]
type input "indie"
click at [362, 304] on span "Indie Rock" at bounding box center [356, 301] width 33 height 9
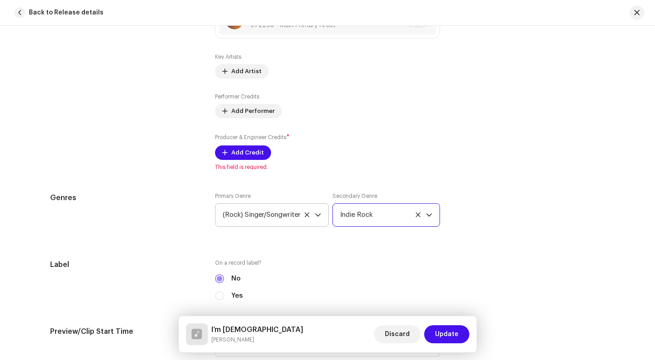
click at [530, 207] on div "Genres Primary Genre (Rock) Singer/Songwriter Secondary Genre Indie Rock" at bounding box center [327, 214] width 554 height 45
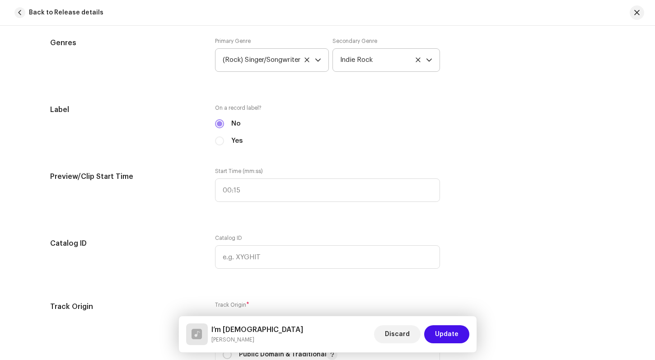
scroll to position [795, 0]
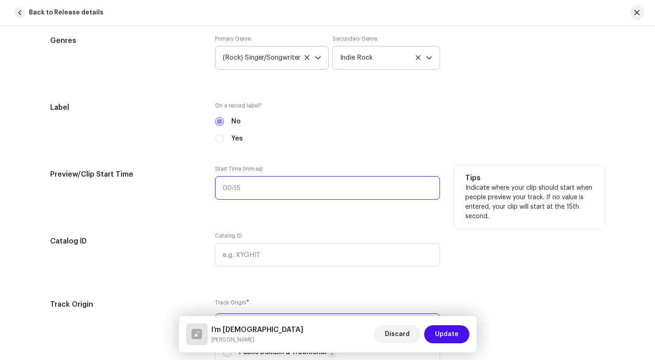
type input ":"
click at [245, 187] on input ":" at bounding box center [327, 187] width 225 height 23
click at [192, 190] on div "Preview/Clip Start Time" at bounding box center [125, 187] width 150 height 45
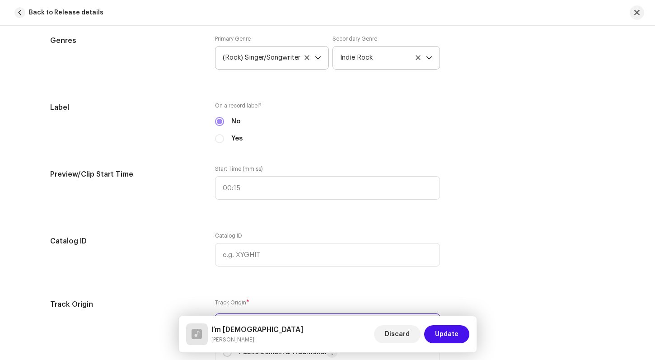
click at [527, 285] on div "Track details Complete the following to finalize your track. 1 of 3 Add Audio F…" at bounding box center [327, 227] width 583 height 1950
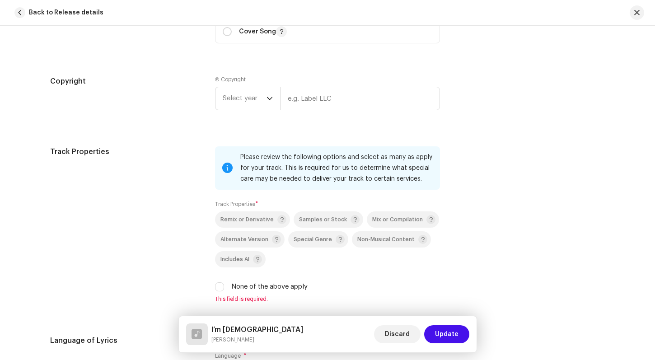
scroll to position [1150, 0]
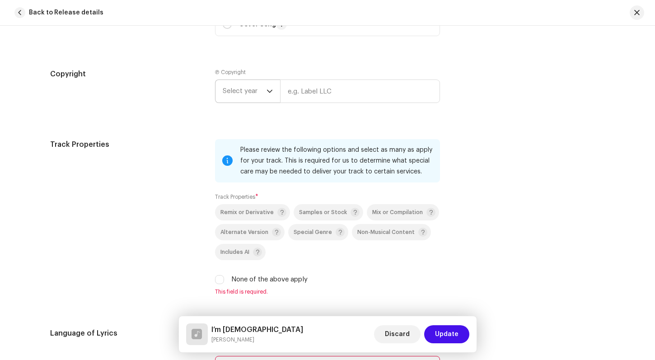
click at [268, 92] on icon "dropdown trigger" at bounding box center [269, 91] width 6 height 6
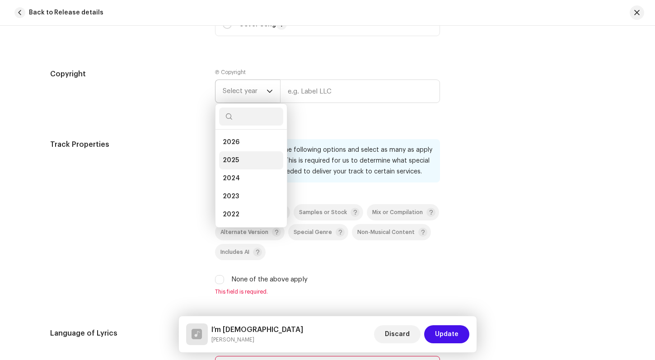
click at [249, 158] on li "2025" at bounding box center [251, 160] width 64 height 18
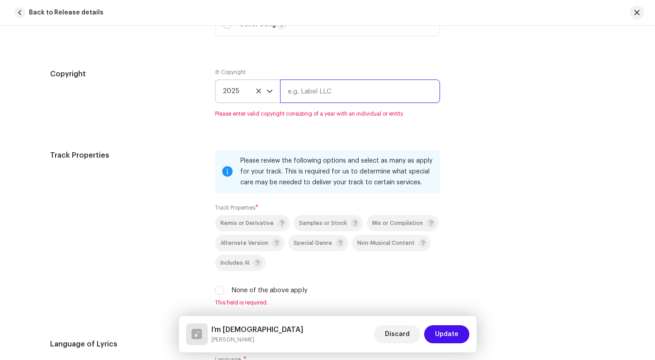
click at [297, 89] on input "text" at bounding box center [360, 90] width 160 height 23
type input "[PERSON_NAME]"
click at [523, 70] on div "Copyright Ⓟ Copyright 2025 [PERSON_NAME] Please enter valid copyright consistin…" at bounding box center [327, 99] width 554 height 60
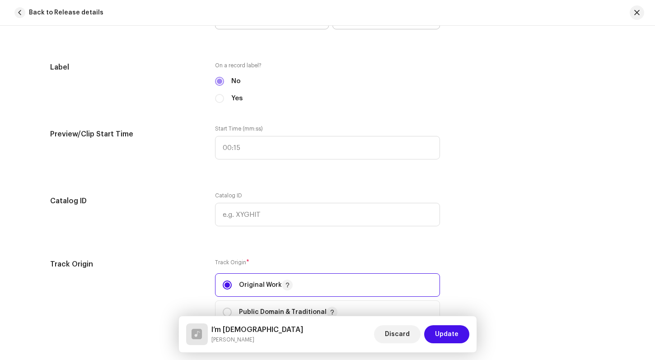
scroll to position [836, 0]
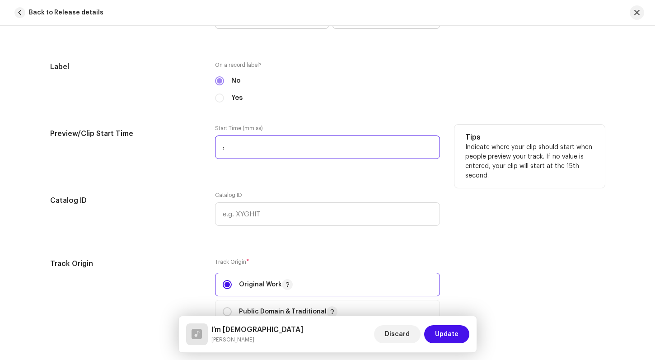
click at [242, 145] on input ":" at bounding box center [327, 146] width 225 height 23
type input ":"
click at [191, 144] on div "Preview/Clip Start Time" at bounding box center [125, 147] width 150 height 45
click at [239, 148] on input ":" at bounding box center [327, 146] width 225 height 23
type input "00:05"
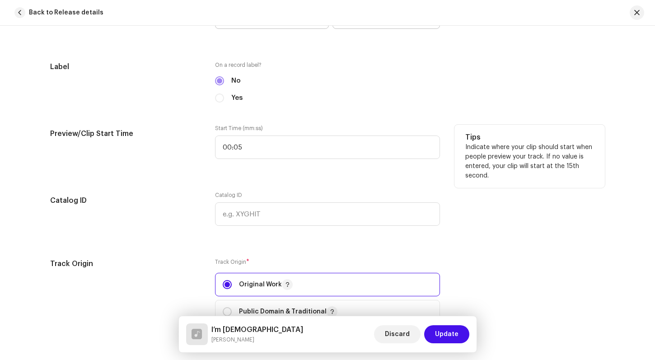
click at [202, 160] on div "Preview/Clip Start Time Start Time (mm:ss) 00:05 Tips Indicate where your clip …" at bounding box center [327, 147] width 554 height 45
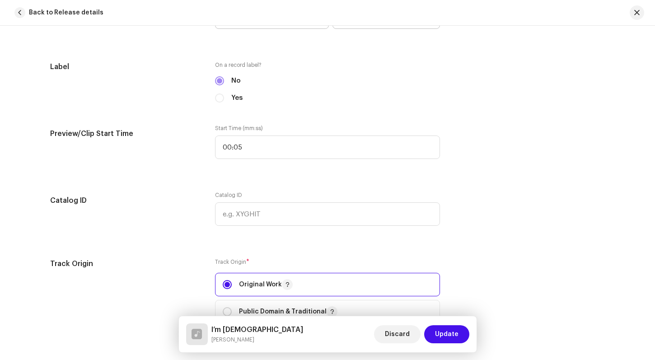
click at [543, 269] on div "Track Origin Track Origin * Original Work Public Domain & Traditional Cover Song" at bounding box center [327, 309] width 554 height 103
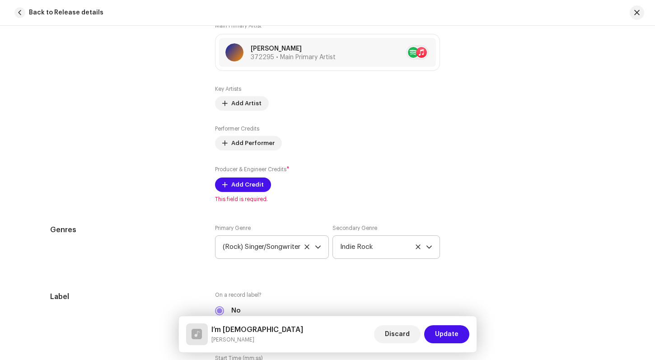
scroll to position [604, 0]
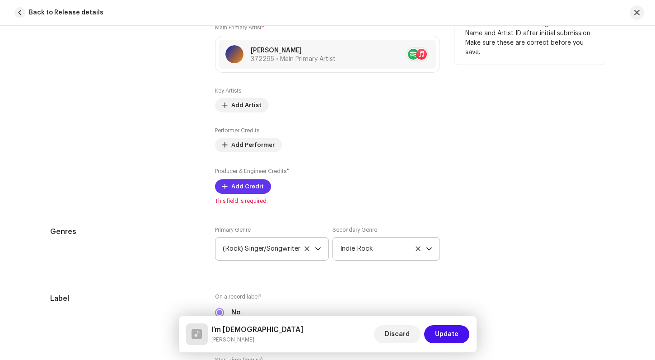
click at [244, 187] on span "Add Credit" at bounding box center [247, 186] width 33 height 18
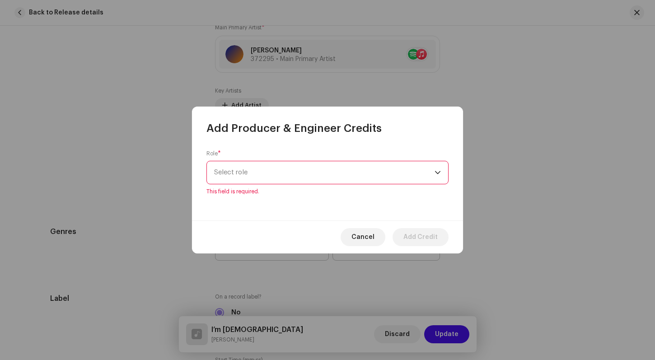
click at [439, 178] on div "dropdown trigger" at bounding box center [437, 172] width 6 height 23
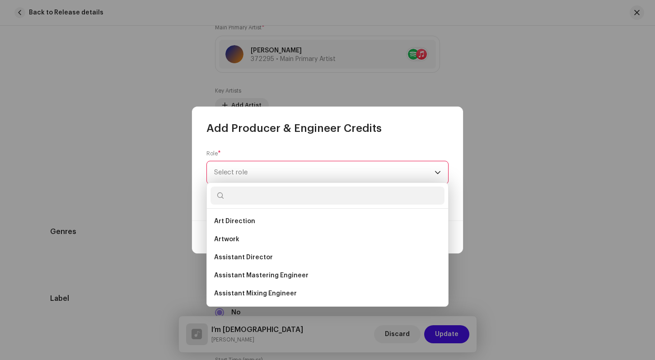
click at [437, 172] on icon "dropdown trigger" at bounding box center [437, 172] width 5 height 3
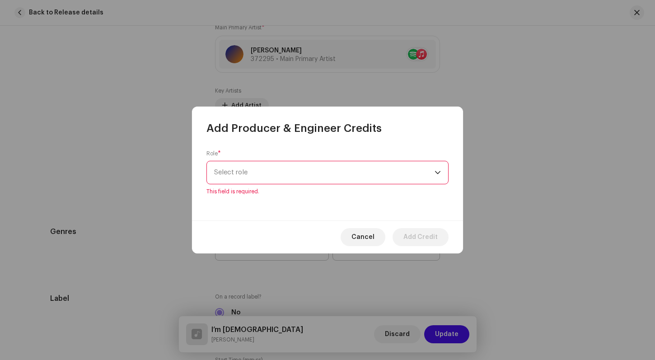
click at [437, 171] on icon "dropdown trigger" at bounding box center [437, 172] width 6 height 6
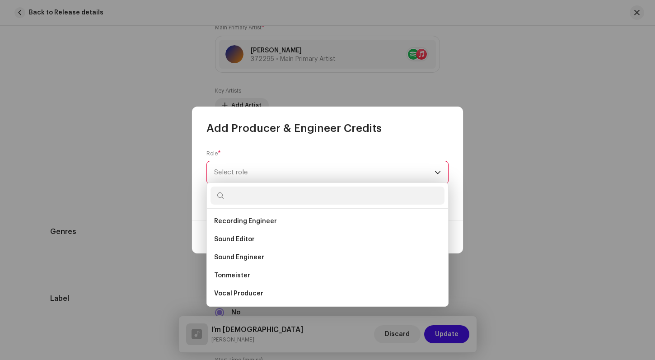
scroll to position [383, 0]
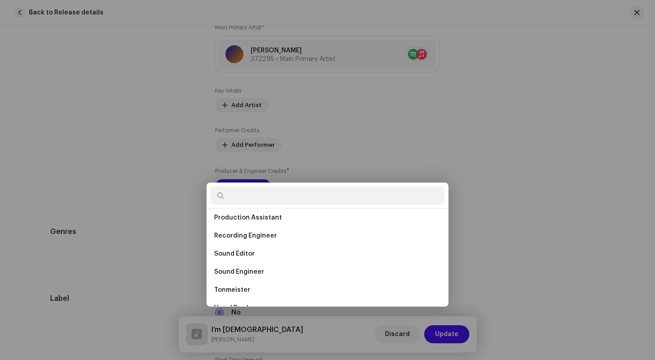
click at [488, 225] on div "Add Producer & Engineer Credits Role * Select role This field is required. Canc…" at bounding box center [327, 180] width 655 height 360
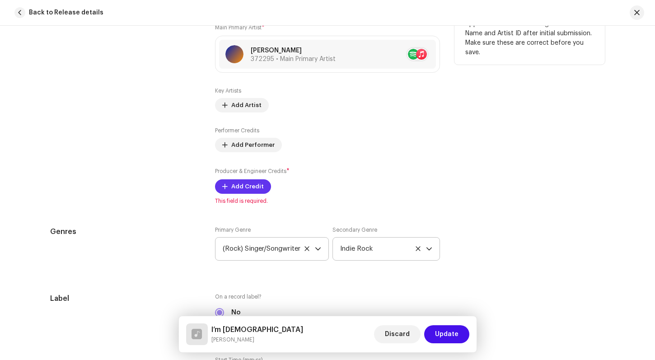
click at [246, 185] on span "Add Credit" at bounding box center [247, 186] width 33 height 18
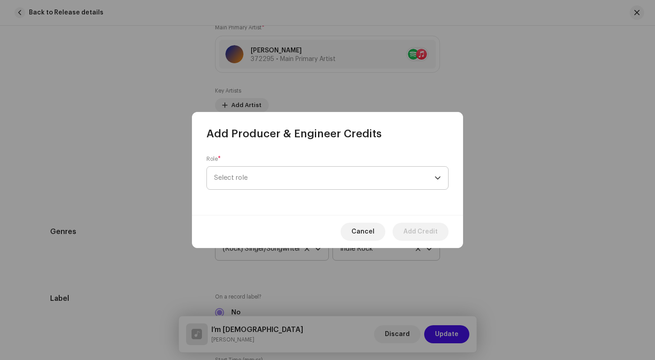
click at [437, 181] on div "dropdown trigger" at bounding box center [437, 178] width 6 height 23
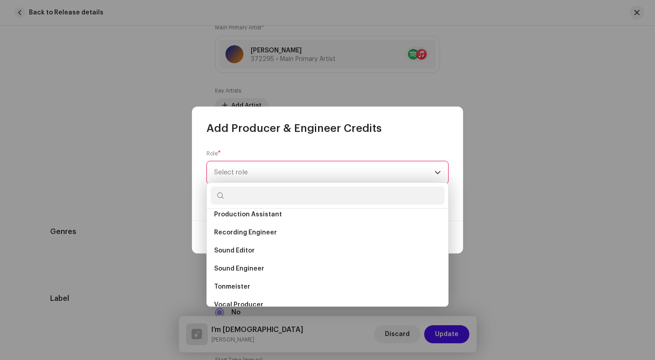
scroll to position [397, 0]
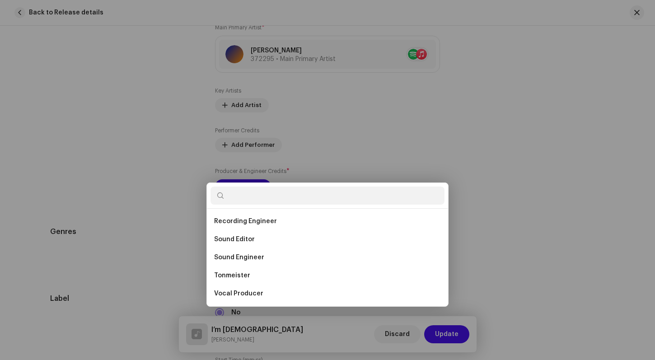
click at [492, 235] on div "Add Producer & Engineer Credits Role * Select role This field is required. Canc…" at bounding box center [327, 180] width 655 height 360
